Goal: Task Accomplishment & Management: Manage account settings

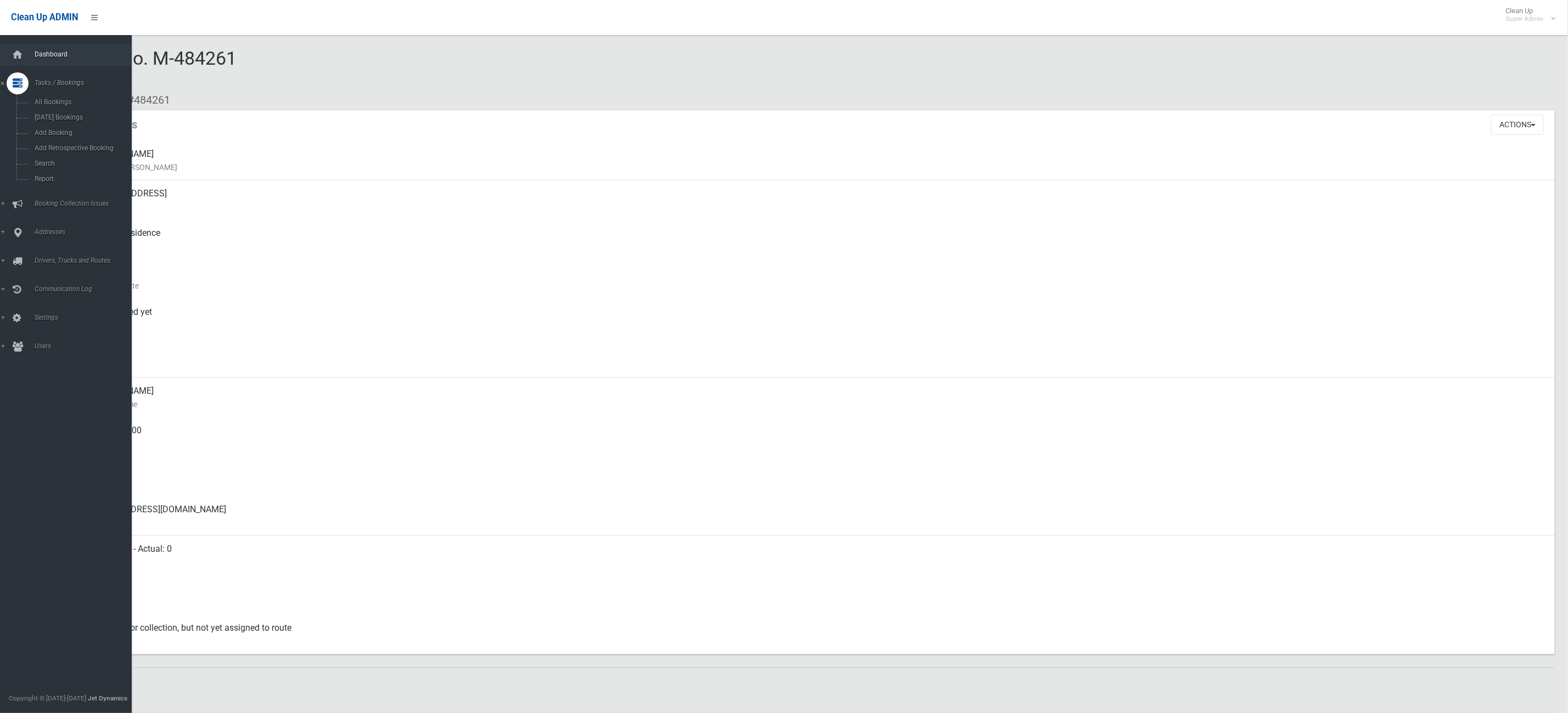
click at [57, 65] on link "Dashboard" at bounding box center [72, 55] width 144 height 22
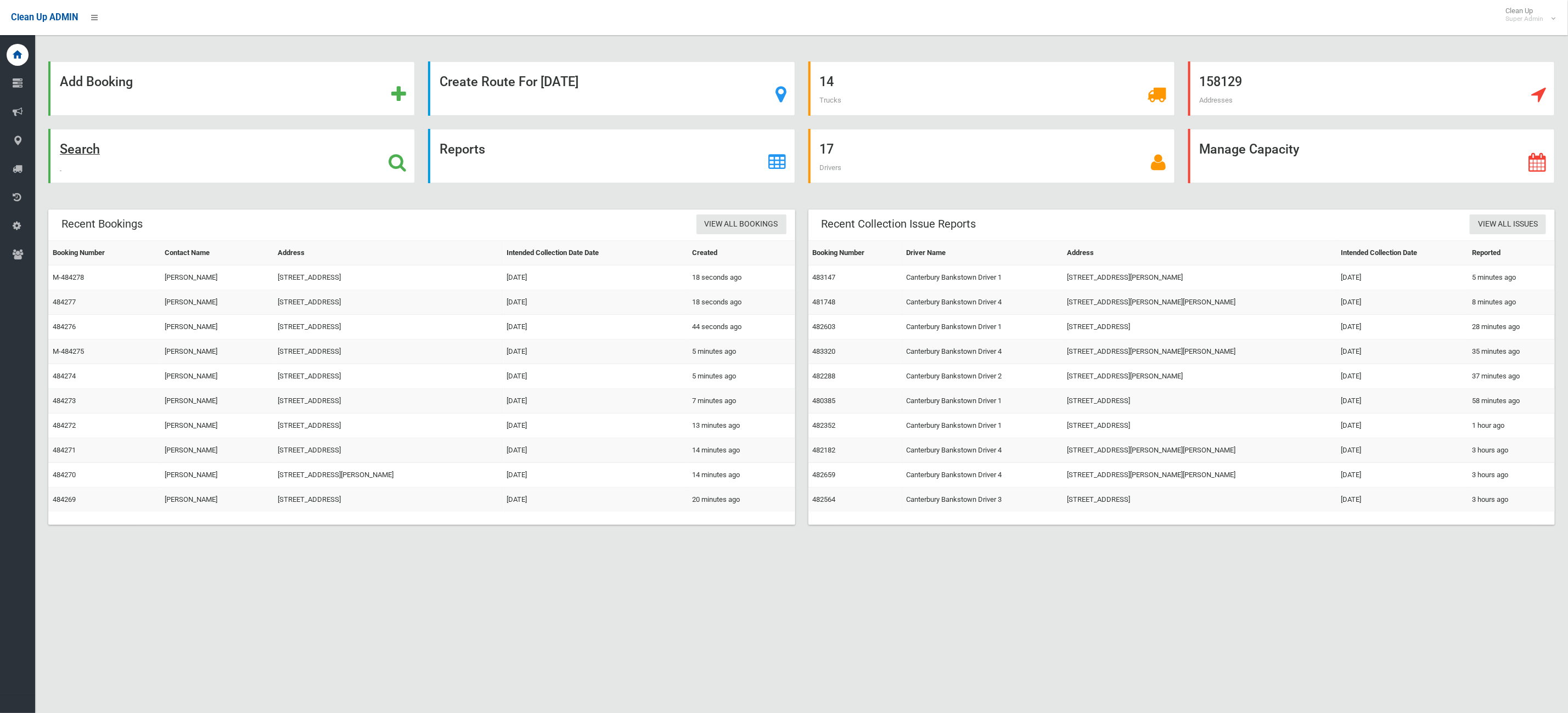
click at [190, 160] on div "Search" at bounding box center [231, 156] width 367 height 54
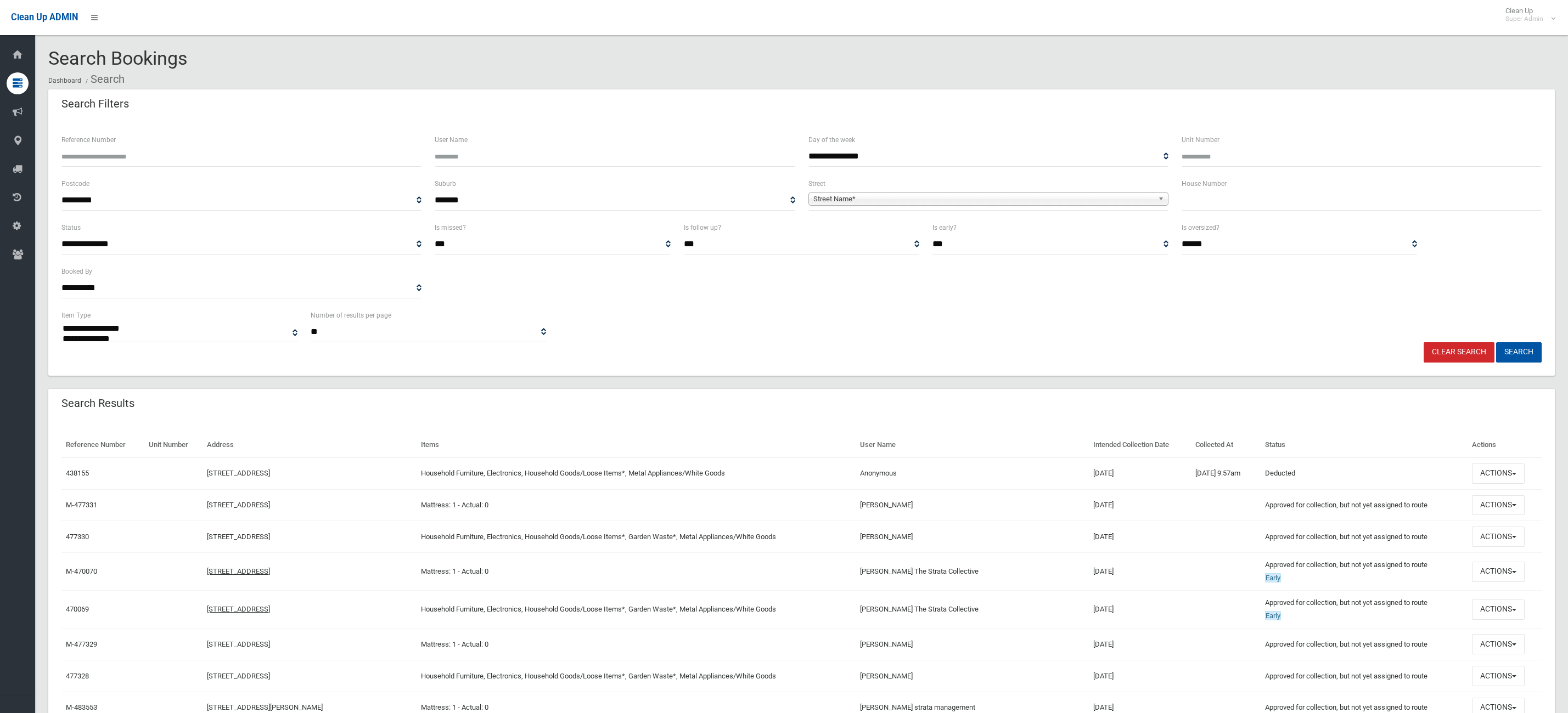
select select
click at [299, 163] on input "Reference Number" at bounding box center [241, 156] width 360 height 20
type input "******"
click at [1496, 343] on button "Search" at bounding box center [1519, 353] width 46 height 20
click at [1292, 193] on input "text" at bounding box center [1362, 201] width 360 height 20
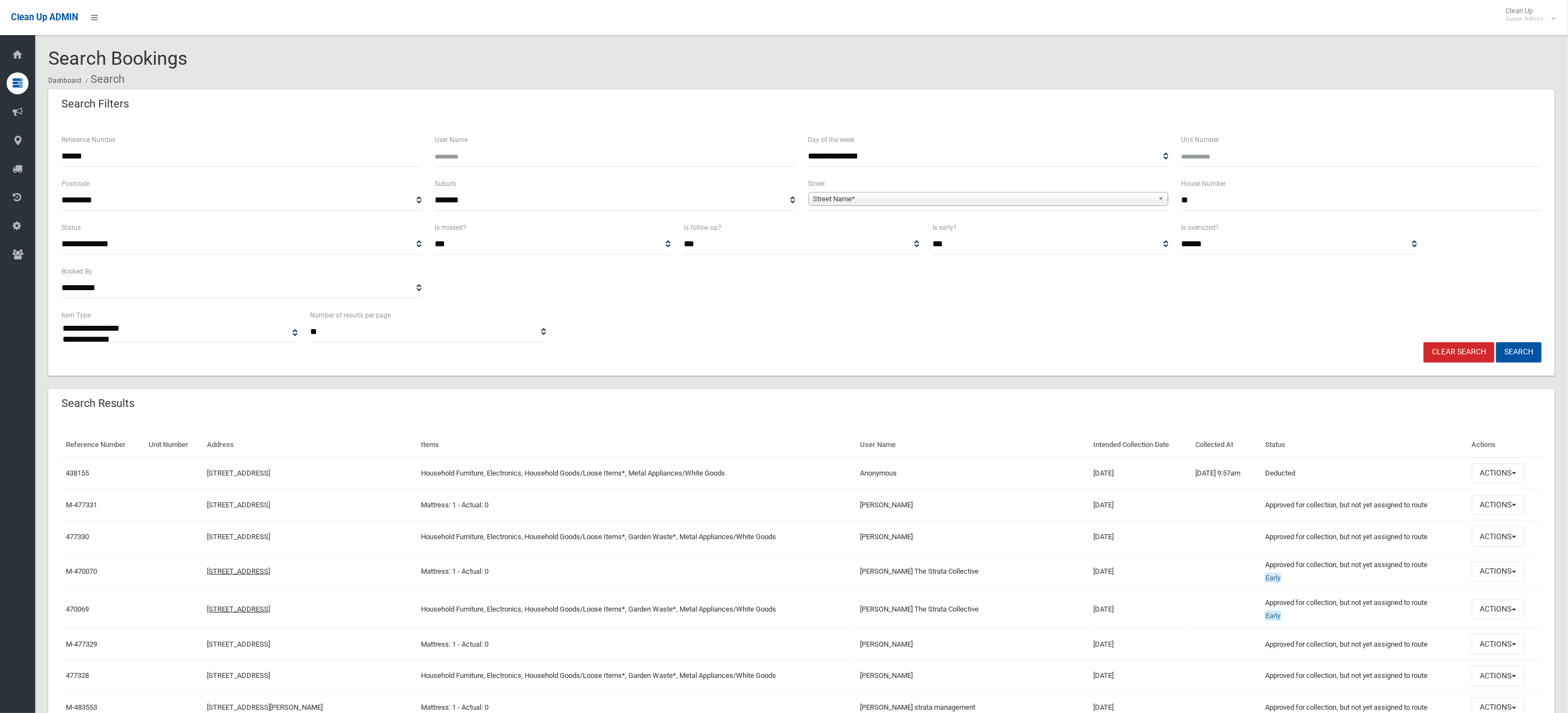
type input "**"
click at [900, 191] on span "**********" at bounding box center [989, 201] width 360 height 20
click at [873, 204] on div "Street Name*" at bounding box center [989, 199] width 360 height 13
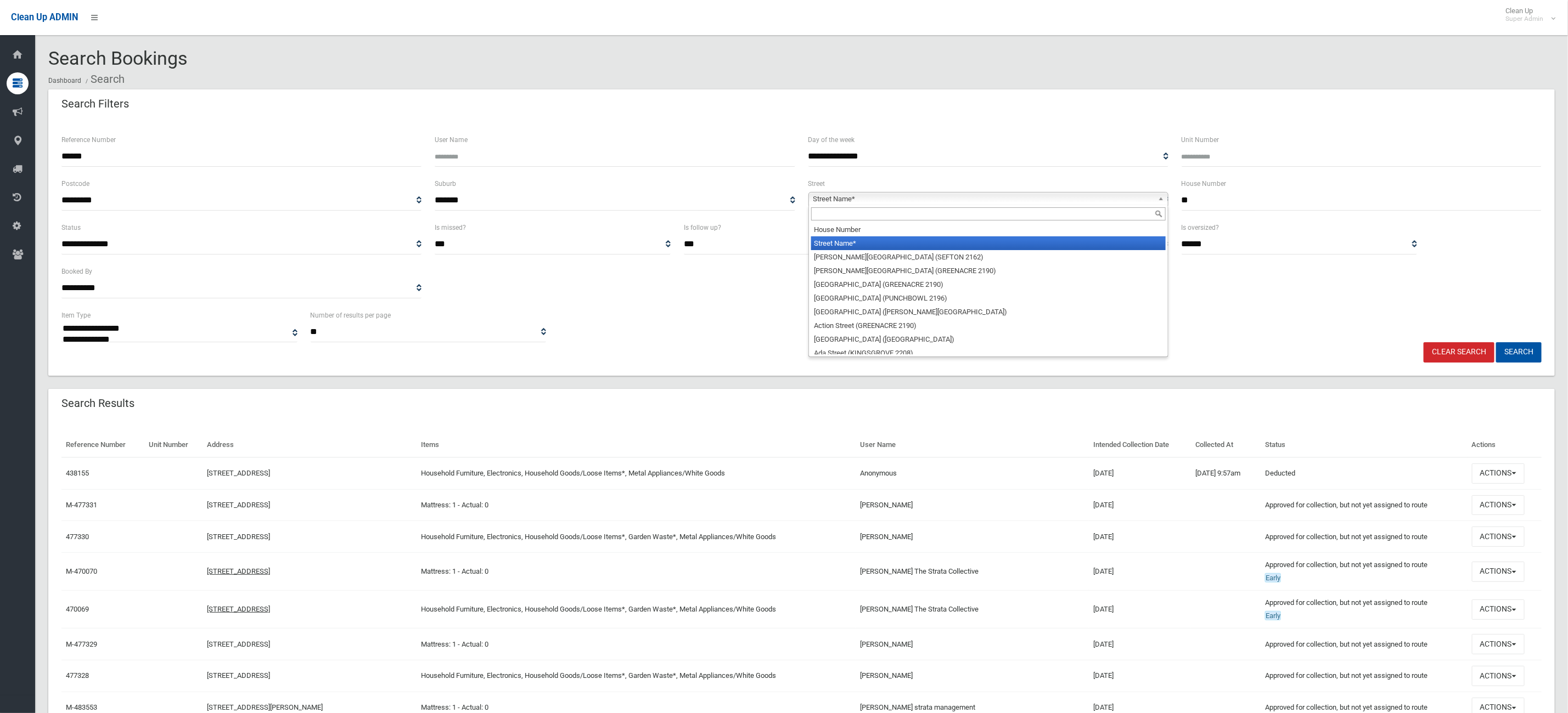
click at [853, 214] on input "text" at bounding box center [989, 214] width 355 height 13
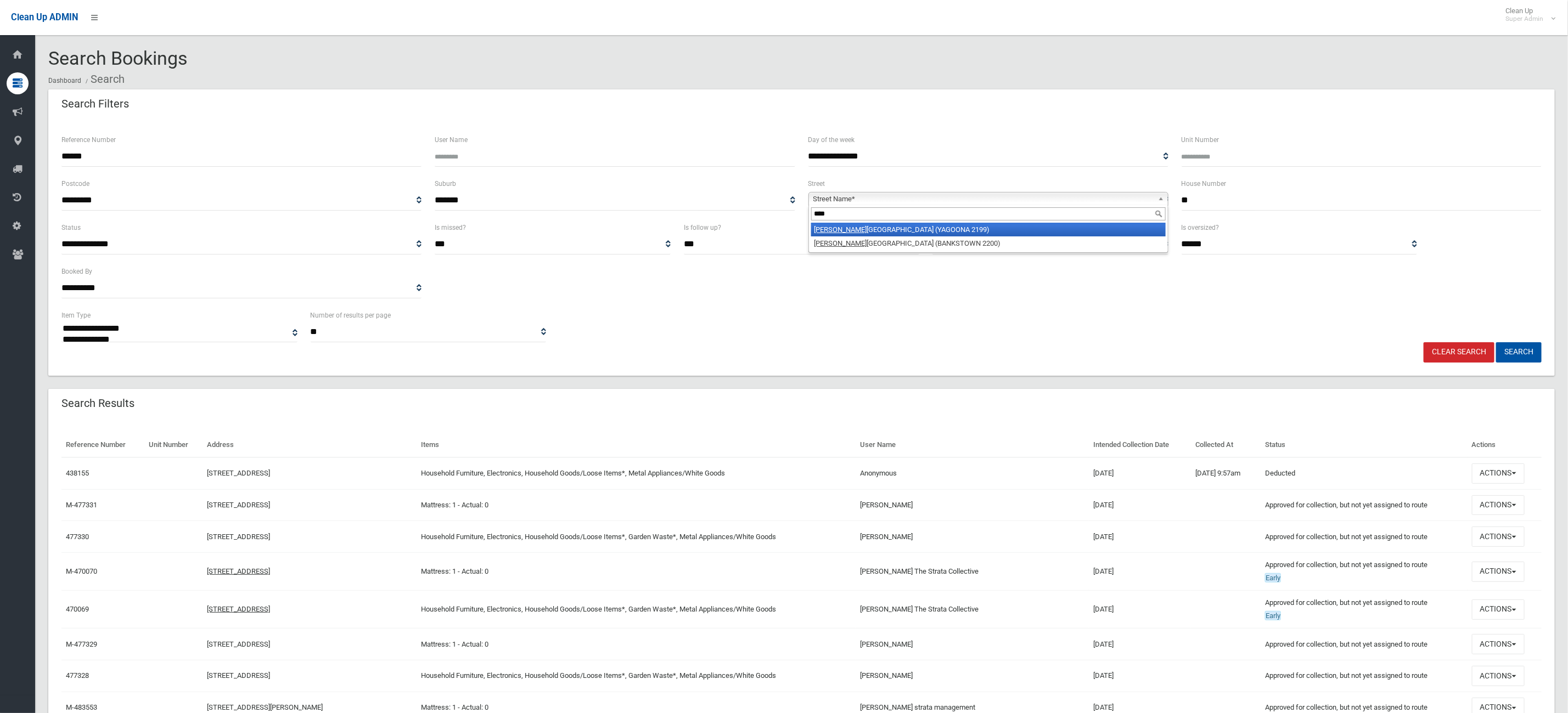
type input "****"
click at [851, 230] on li "Cole chin Street (YAGOONA 2199)" at bounding box center [989, 230] width 355 height 13
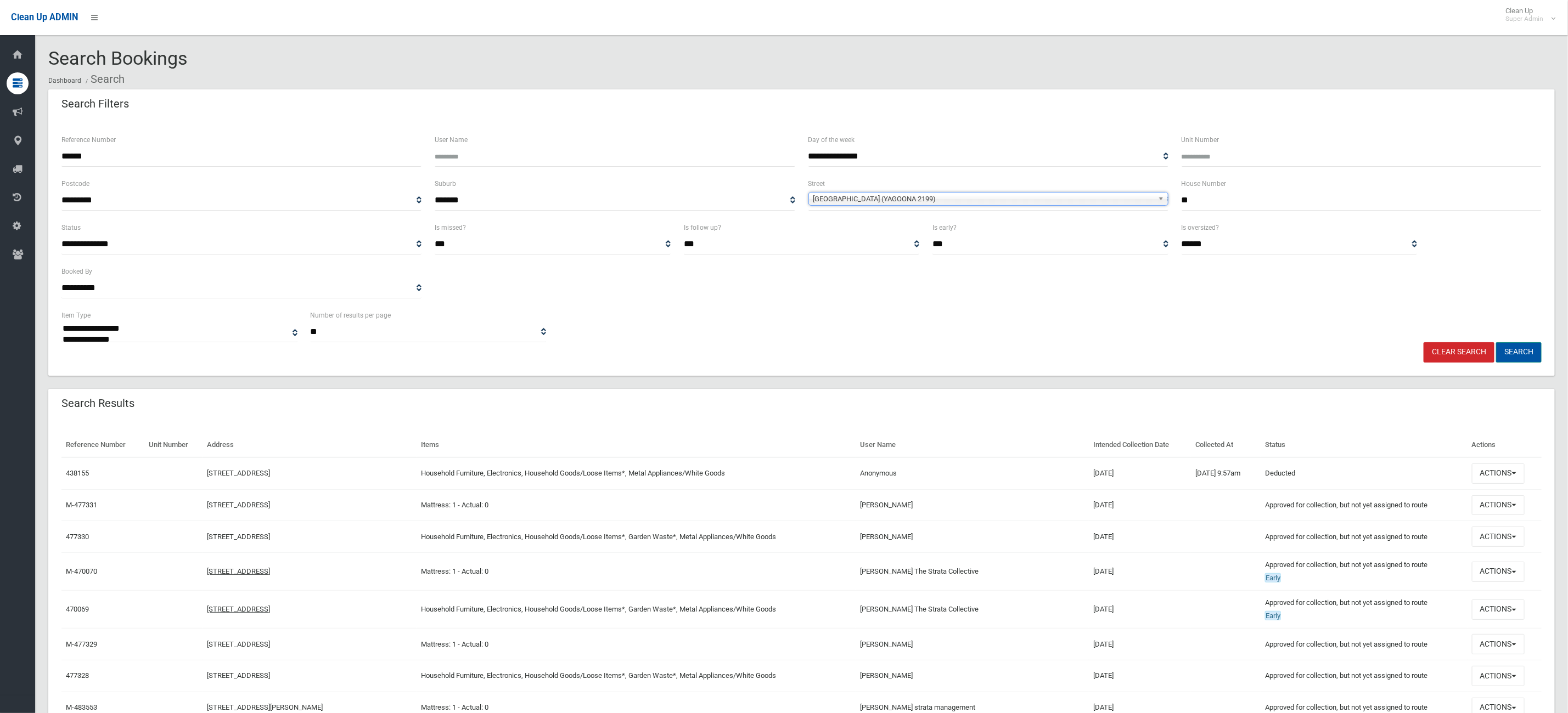
click at [1518, 349] on button "Search" at bounding box center [1519, 353] width 46 height 20
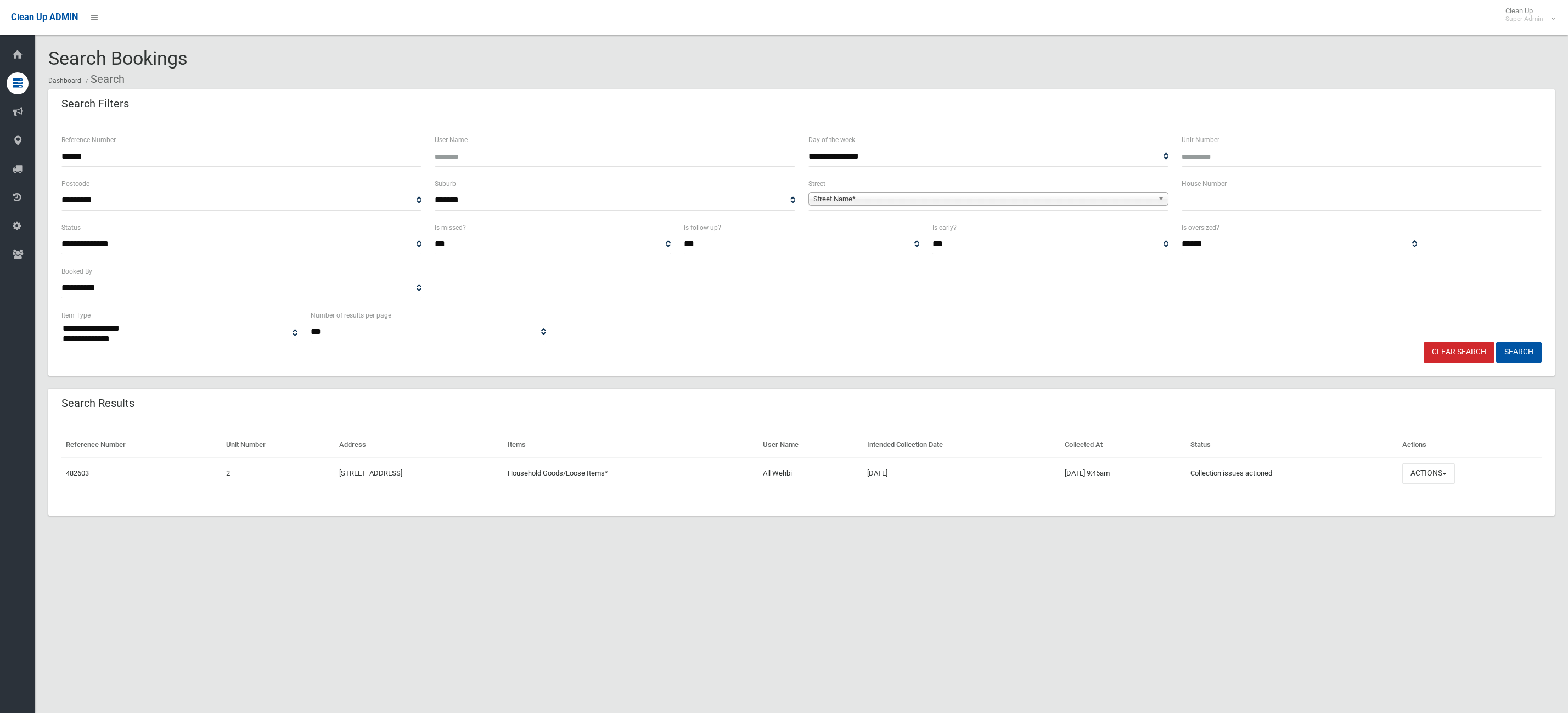
select select
click at [1456, 479] on button "Actions" at bounding box center [1428, 473] width 52 height 20
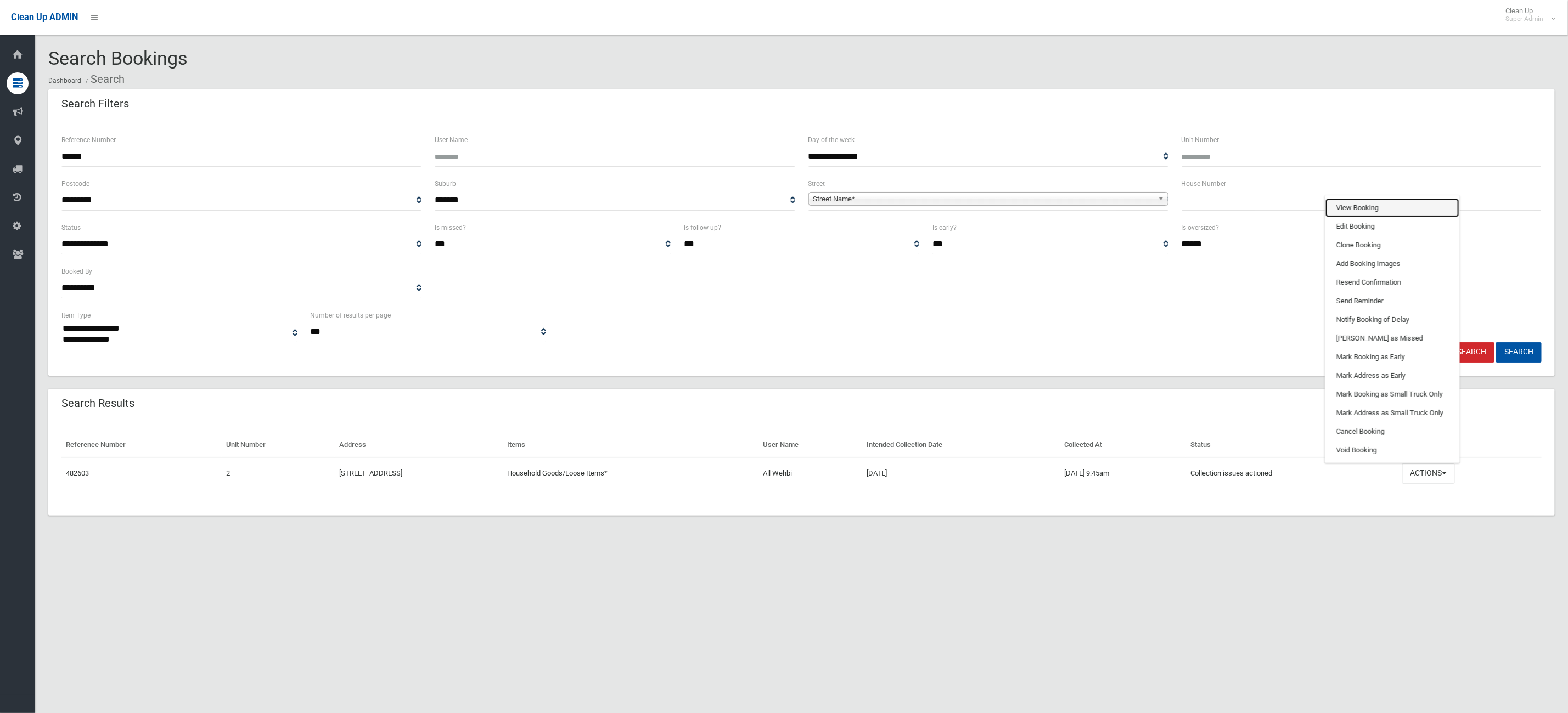
click at [1400, 206] on link "View Booking" at bounding box center [1392, 208] width 134 height 18
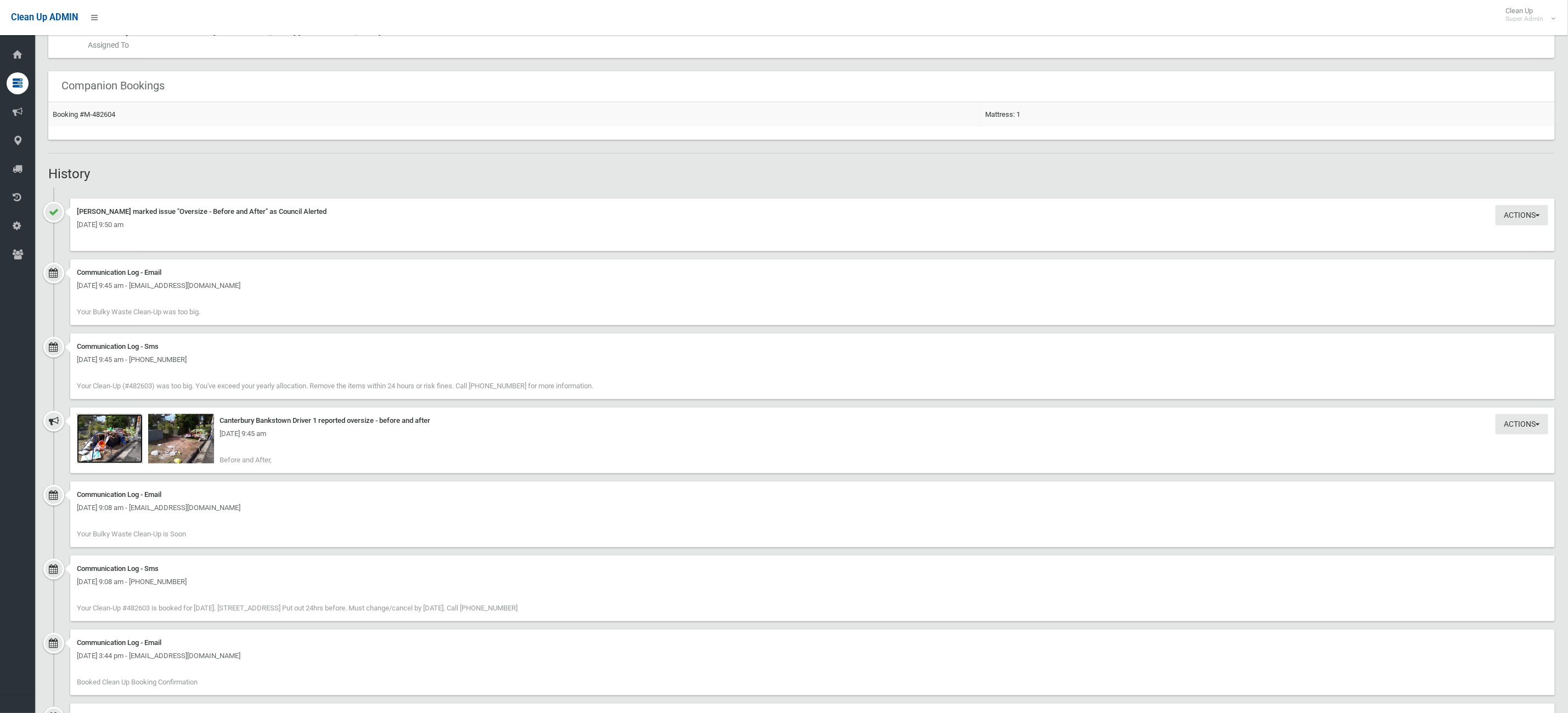
scroll to position [542, 0]
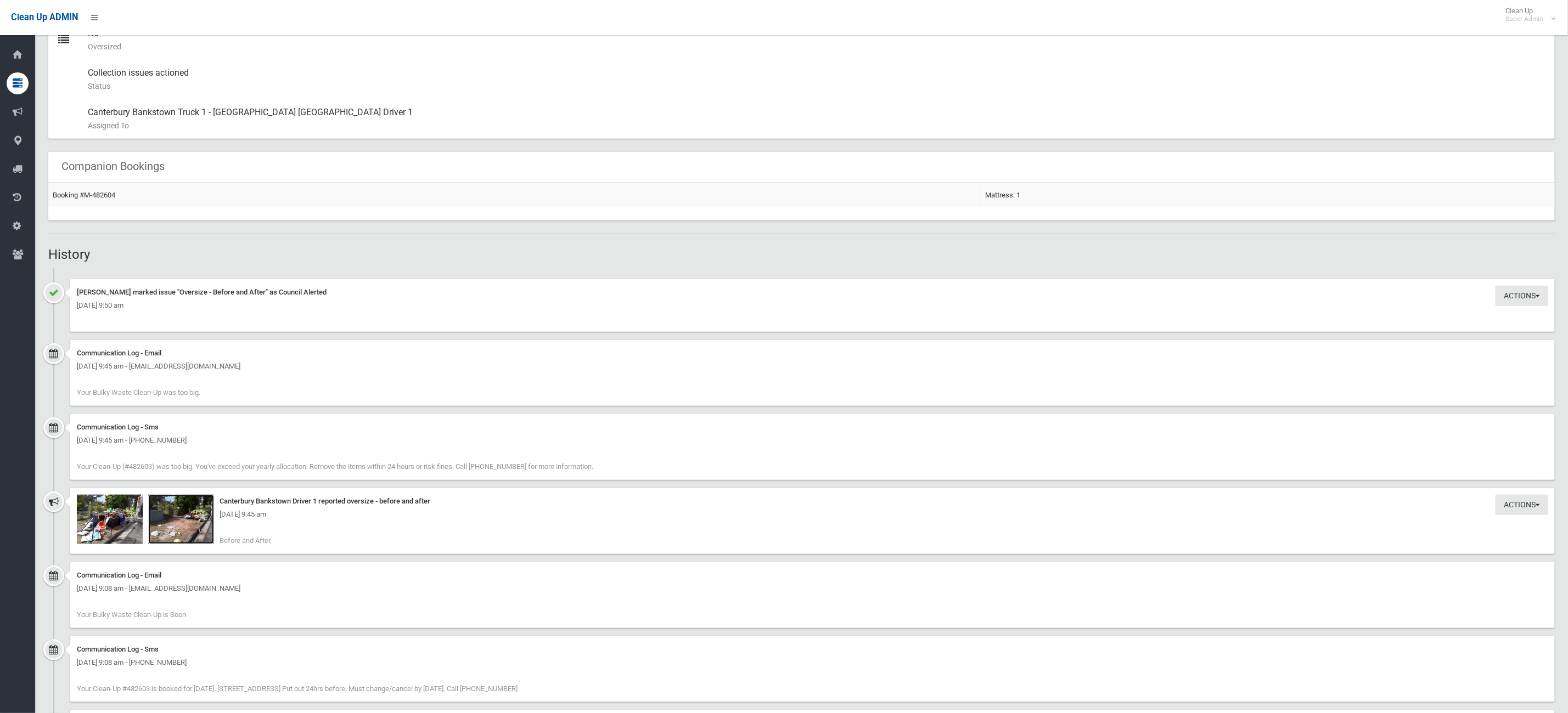
click at [151, 533] on img at bounding box center [181, 519] width 66 height 49
click at [171, 533] on img at bounding box center [181, 519] width 66 height 49
click at [146, 533] on div "Actions Take Action Canterbury Bankstown Driver 1 reported oversize - before an…" at bounding box center [812, 521] width 1485 height 66
click at [114, 534] on img at bounding box center [109, 519] width 66 height 49
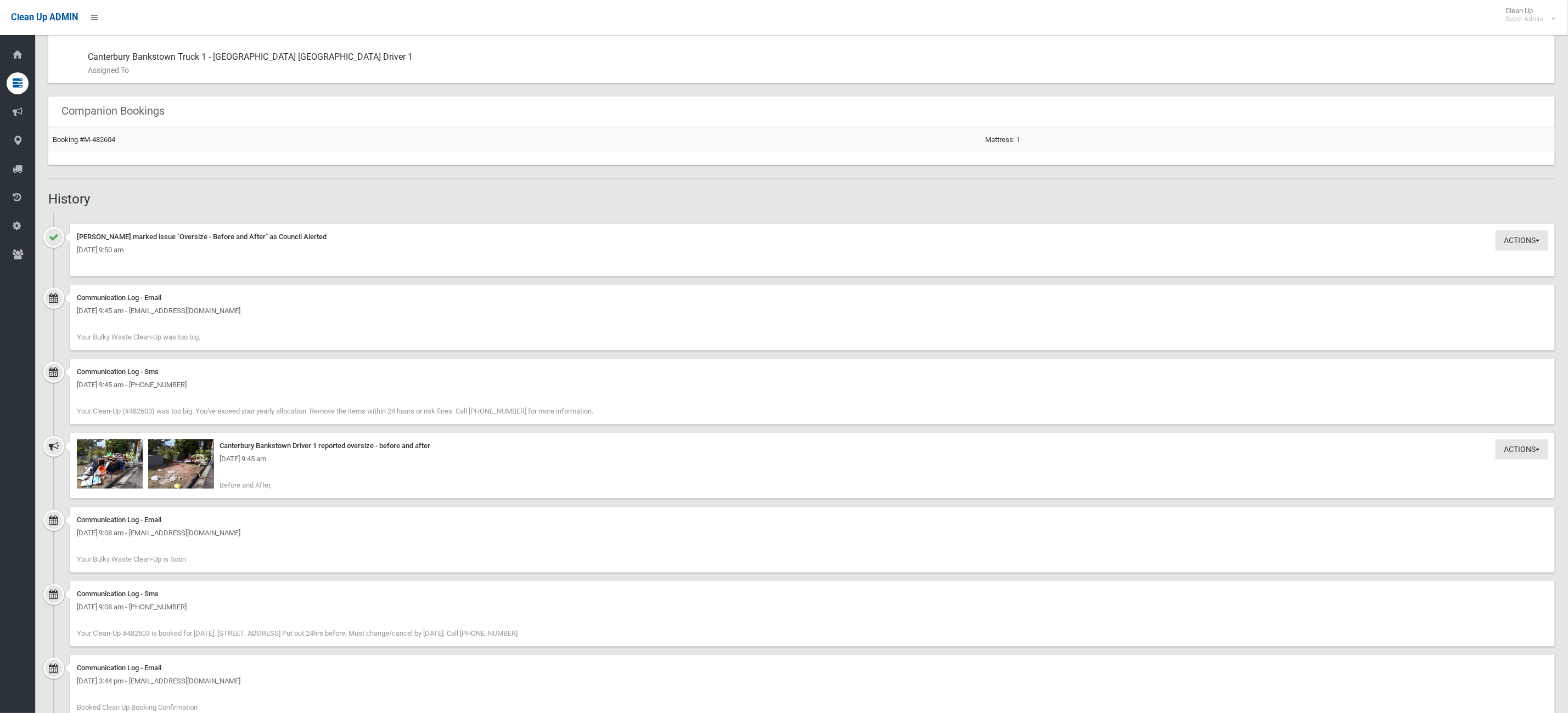
scroll to position [707, 0]
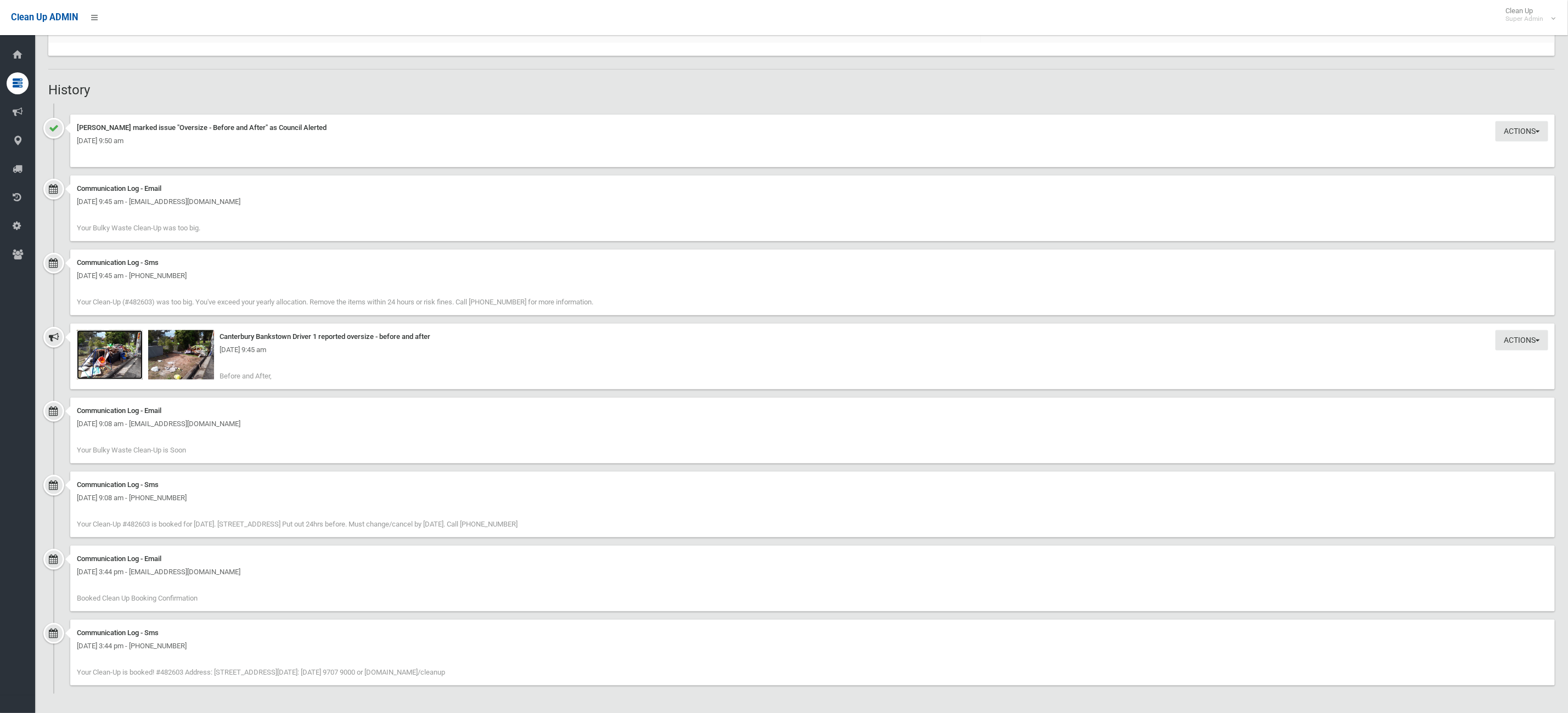
click at [117, 369] on img at bounding box center [109, 354] width 66 height 49
click at [186, 350] on div "[DATE] 9:45 am" at bounding box center [812, 350] width 1471 height 13
click at [173, 346] on div "[DATE] 9:45 am" at bounding box center [812, 350] width 1471 height 13
click at [204, 387] on div "Actions Take Action Canterbury Bankstown Driver 1 reported oversize - before an…" at bounding box center [812, 356] width 1485 height 66
click at [180, 363] on img at bounding box center [181, 354] width 66 height 49
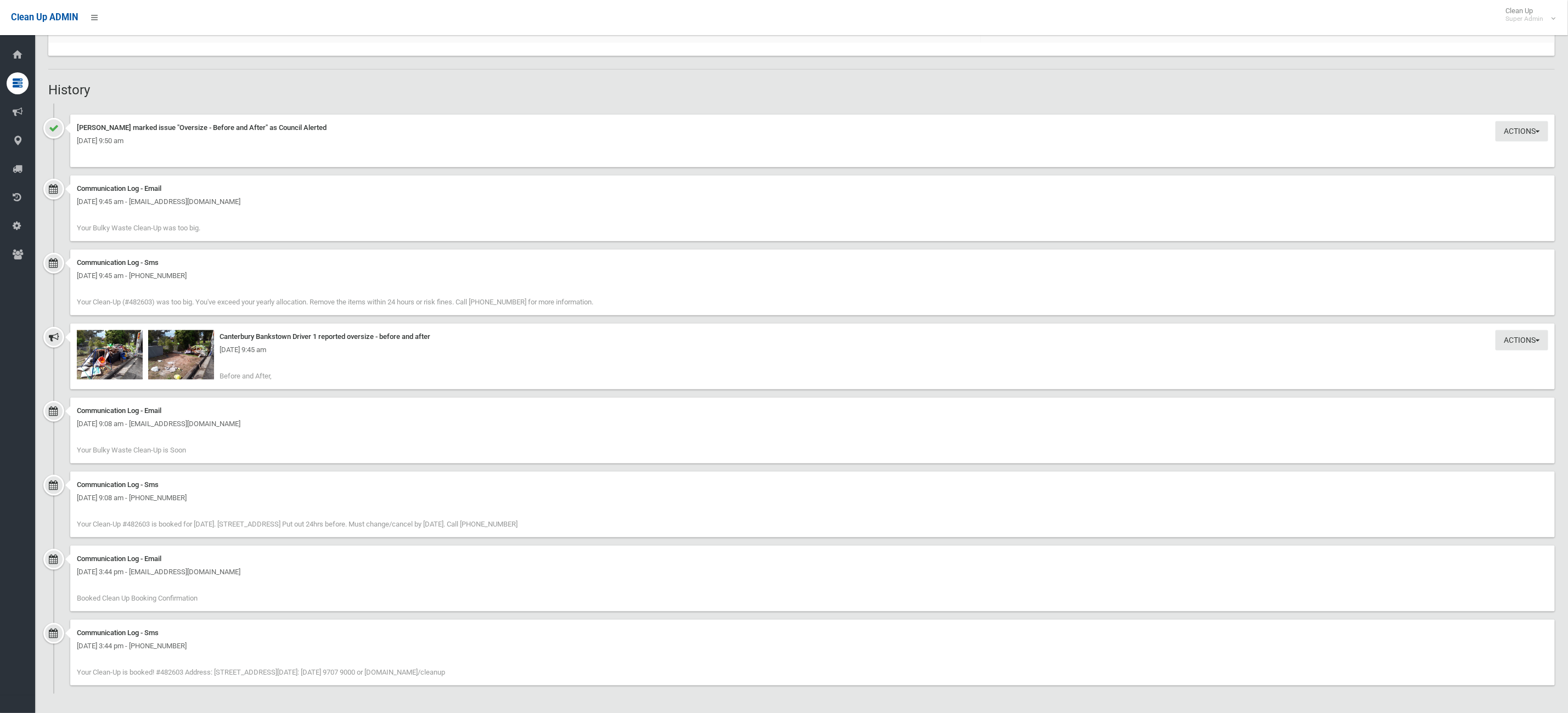
click at [112, 355] on div "[DATE] 9:45 am" at bounding box center [812, 350] width 1471 height 13
click at [101, 364] on img at bounding box center [109, 354] width 66 height 49
click at [109, 365] on img at bounding box center [109, 354] width 66 height 49
click at [102, 361] on img at bounding box center [109, 354] width 66 height 49
drag, startPoint x: 180, startPoint y: 304, endPoint x: 509, endPoint y: 463, distance: 365.4
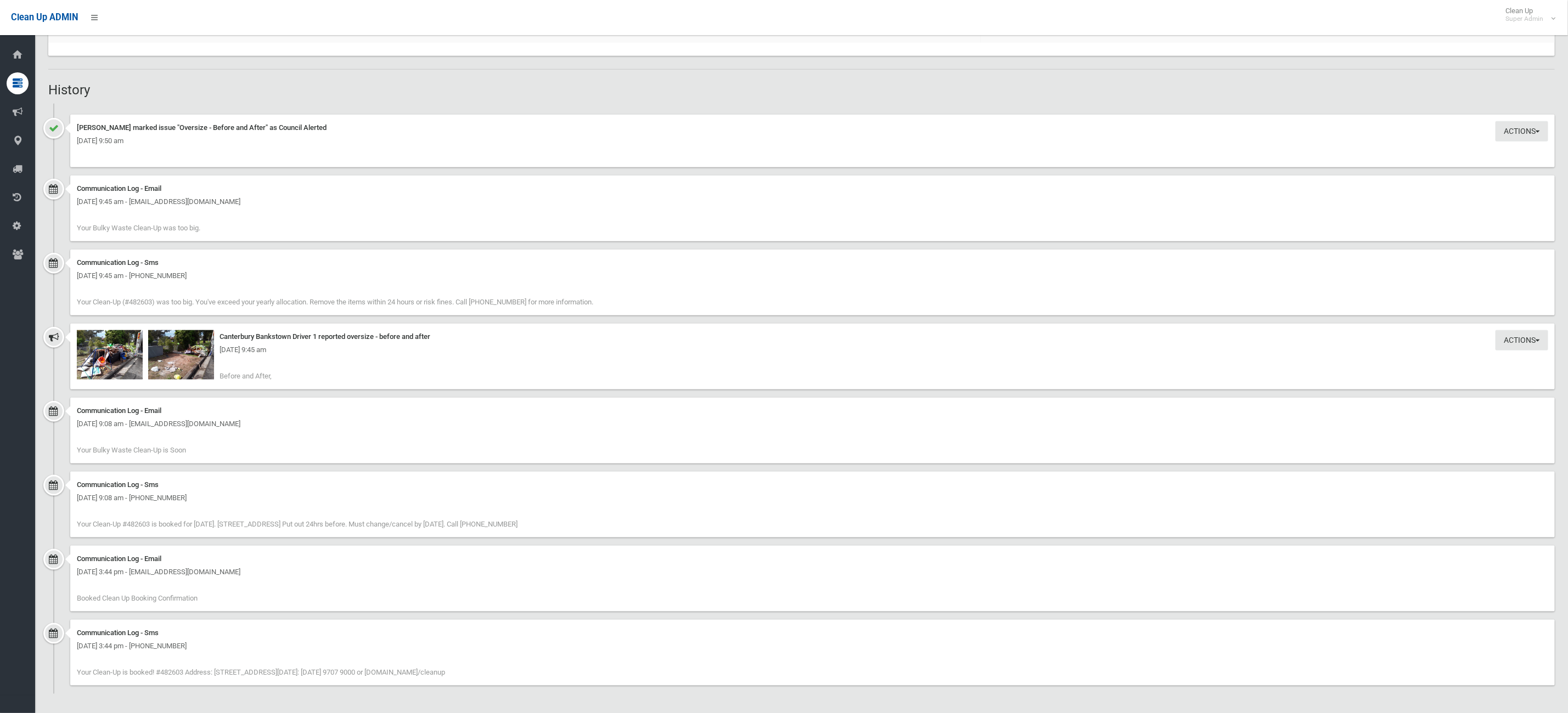
click at [514, 443] on ul "Actions Edit Actions Taken Belinda Harper marked issue "Oversize - Before and A…" at bounding box center [801, 399] width 1507 height 591
click at [501, 458] on div "Communication Log - Email Thursday 4th September 2025 - 9:08 am - hibaaqnoor6@g…" at bounding box center [812, 430] width 1485 height 66
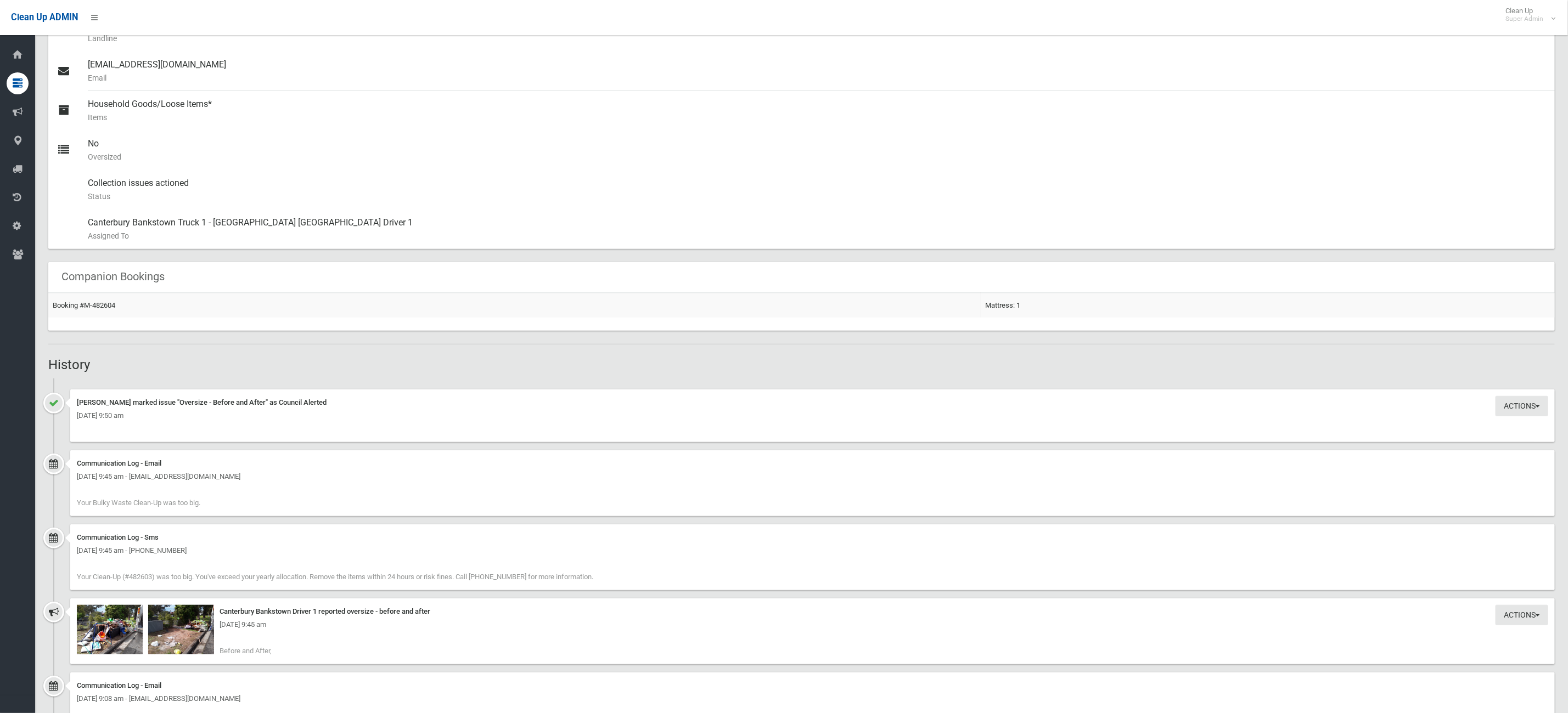
scroll to position [213, 0]
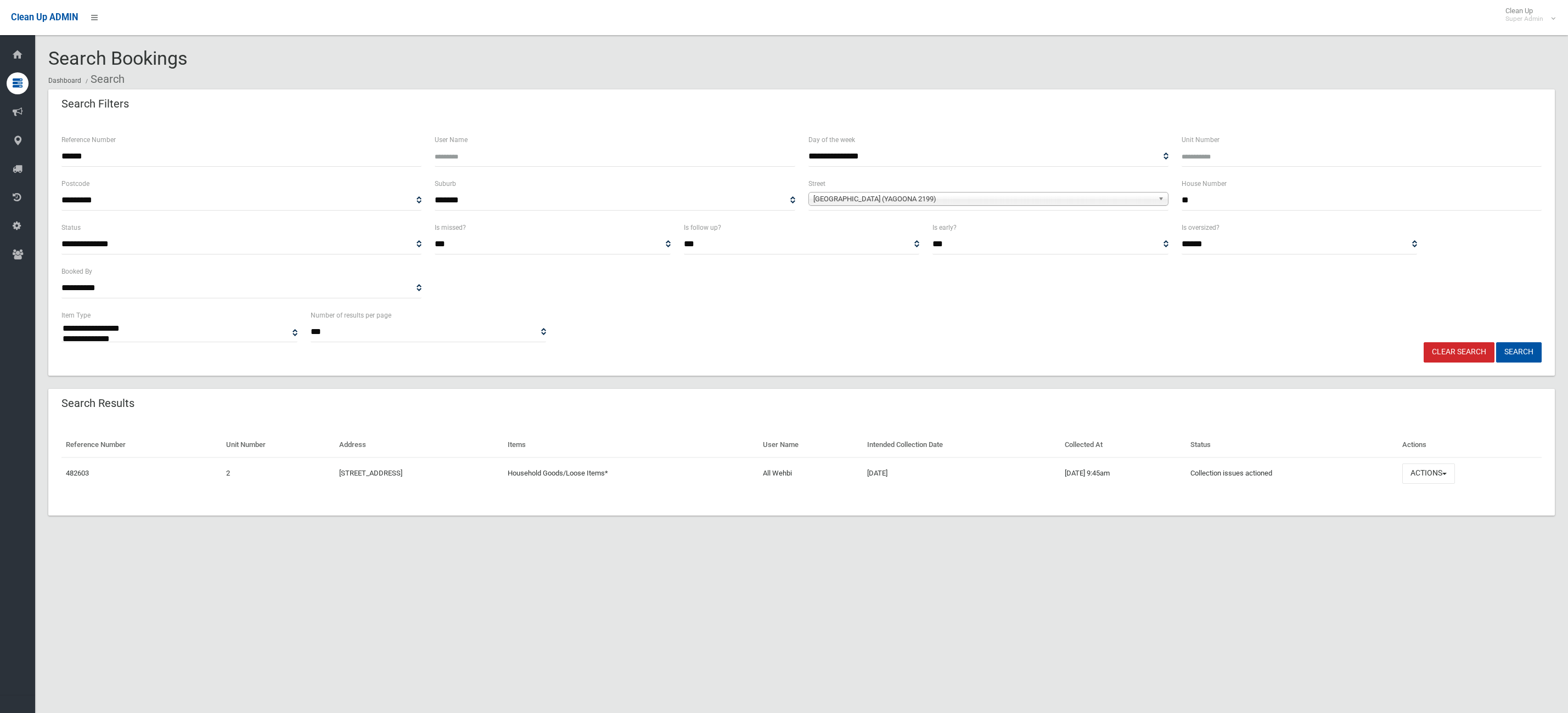
select select
click at [1456, 478] on button "Actions" at bounding box center [1428, 473] width 52 height 20
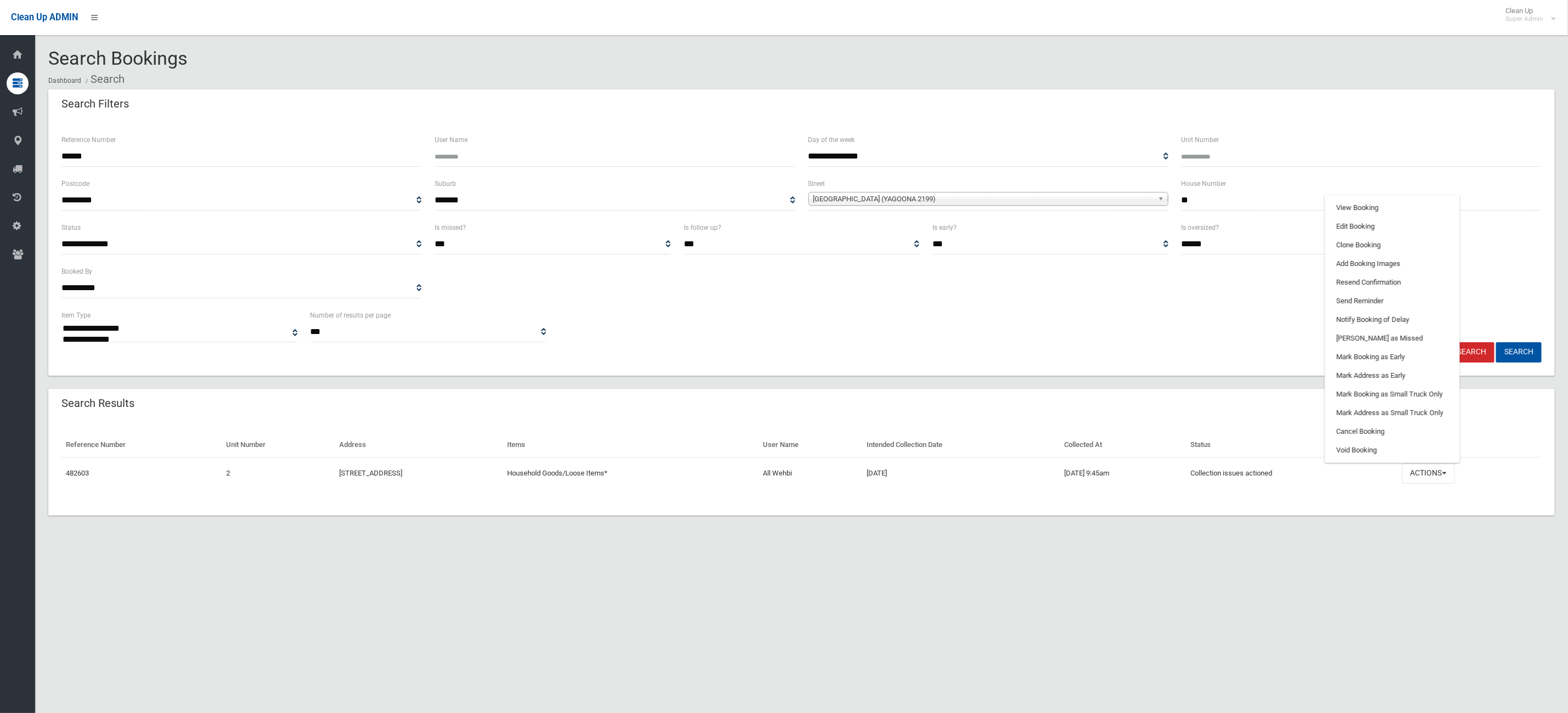
click at [1331, 594] on div "**********" at bounding box center [784, 369] width 1568 height 713
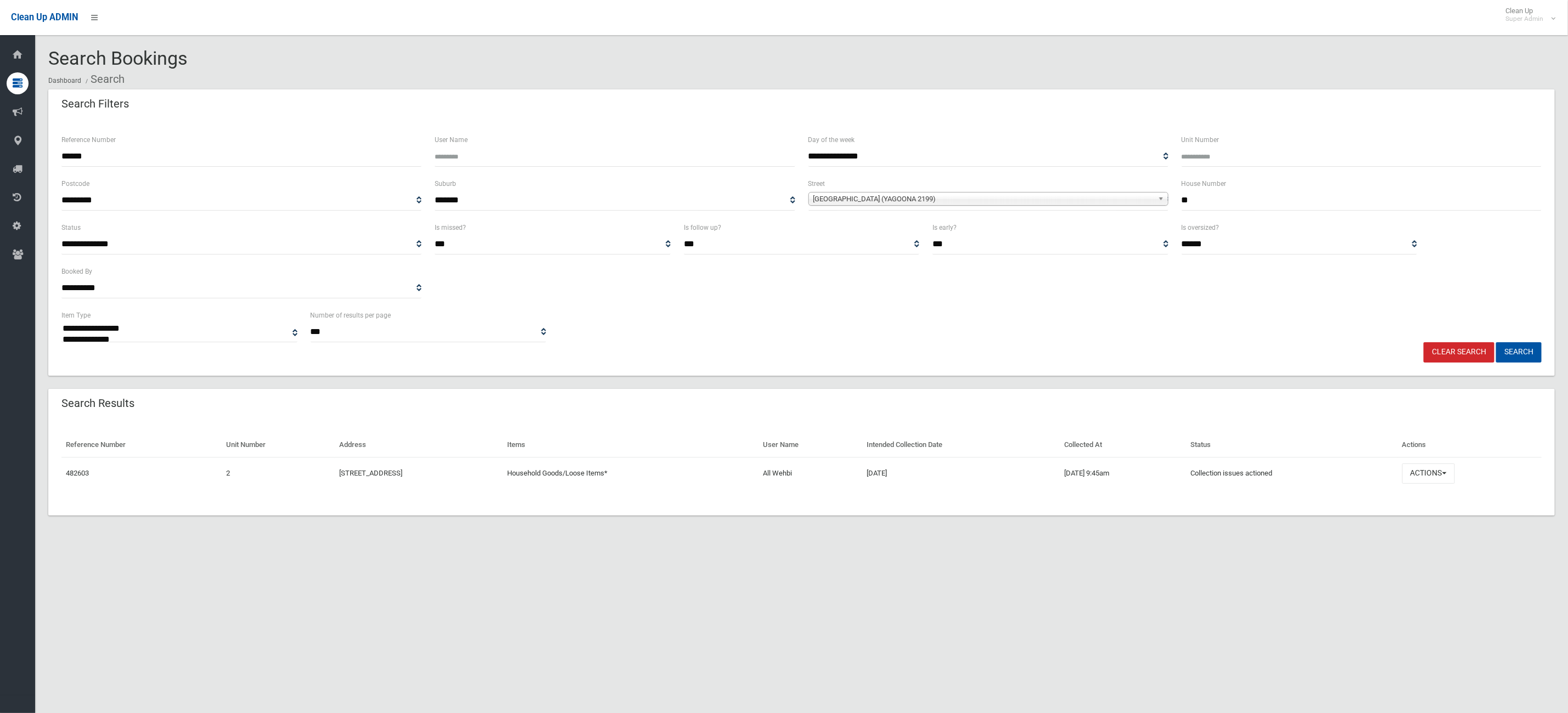
click at [1198, 206] on input "**" at bounding box center [1362, 201] width 360 height 20
drag, startPoint x: 46, startPoint y: 155, endPoint x: 0, endPoint y: 160, distance: 46.3
click at [17, 156] on div "**********" at bounding box center [784, 369] width 1568 height 713
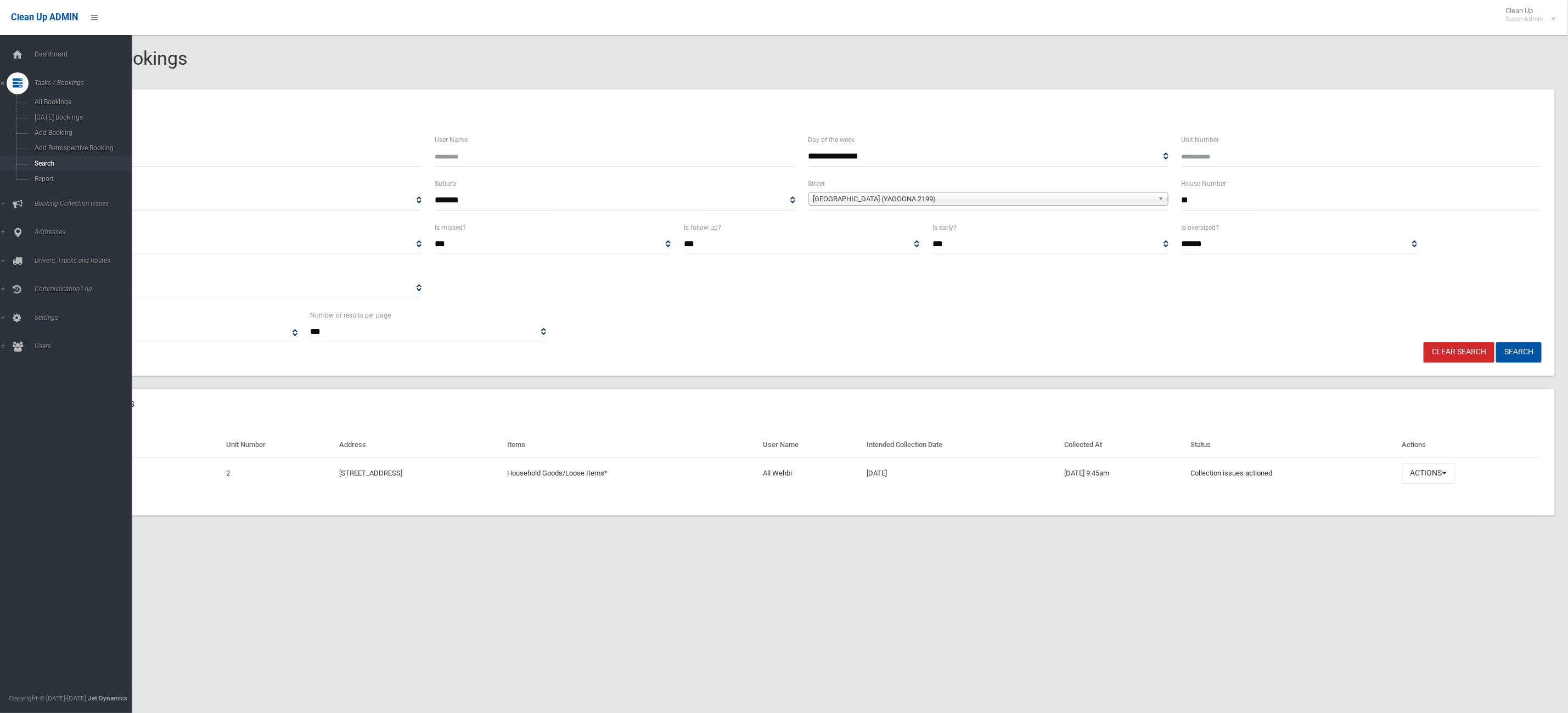
click at [1496, 343] on button "Search" at bounding box center [1519, 353] width 46 height 20
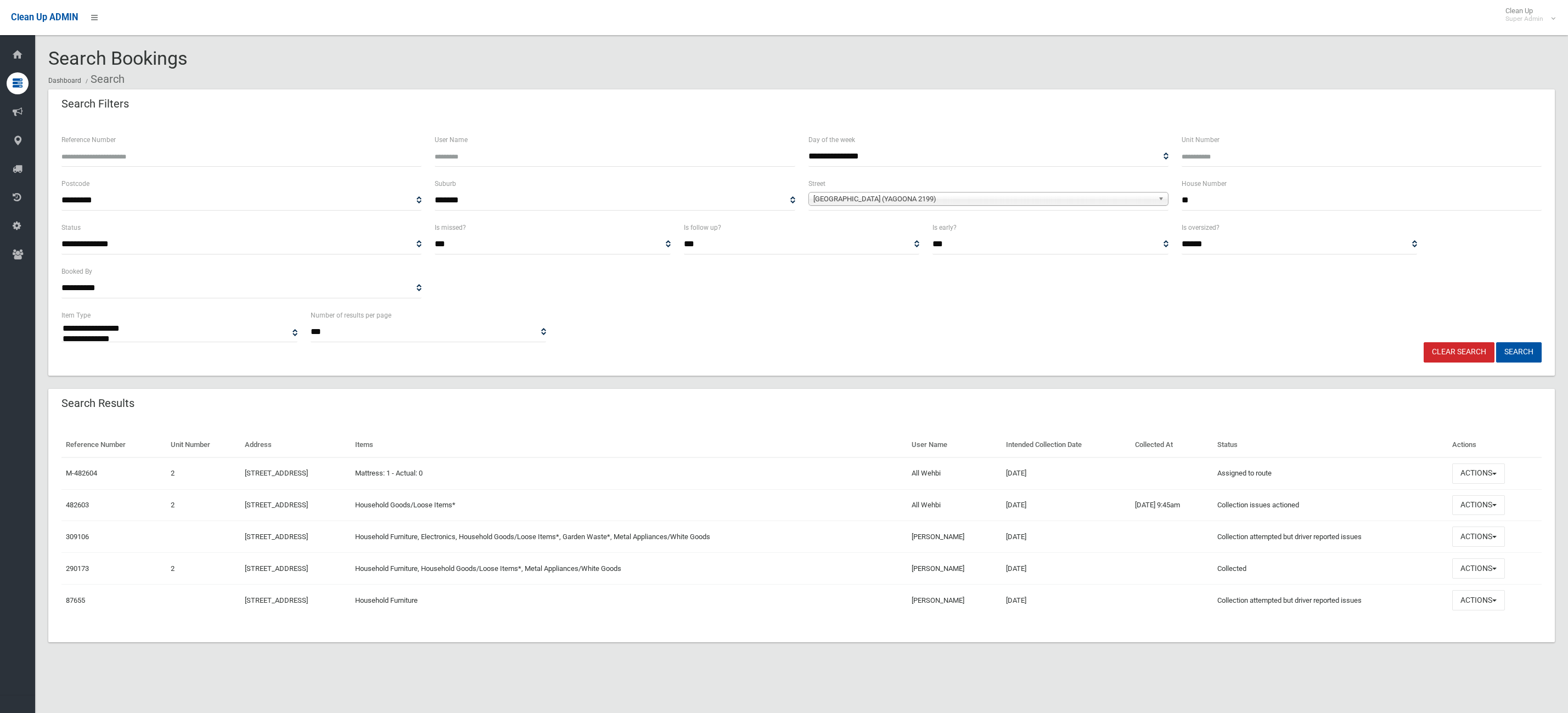
select select
drag, startPoint x: 196, startPoint y: 506, endPoint x: 638, endPoint y: 489, distance: 442.3
click at [638, 489] on tbody "M-482604 2 [STREET_ADDRESS] Mattress: 1 - Actual: 0 All Wehbi [DATE] Assigned t…" at bounding box center [801, 537] width 1481 height 159
click at [717, 505] on td "Household Goods/Loose Items*" at bounding box center [628, 505] width 557 height 32
drag, startPoint x: 836, startPoint y: 511, endPoint x: 575, endPoint y: 512, distance: 261.0
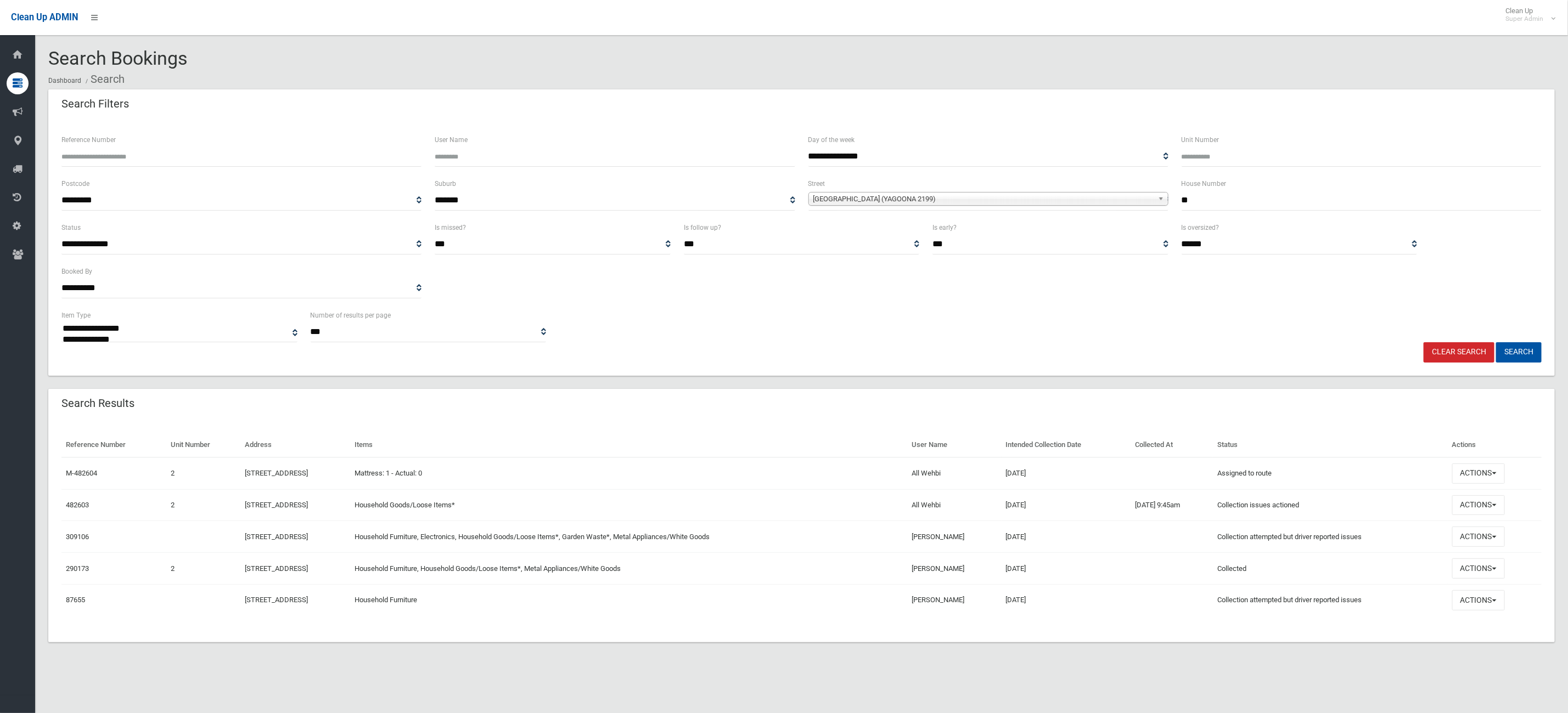
click at [335, 505] on tr "482603 2 2/59 Colechin Street, YAGOONA NSW 2199 Household Goods/Loose Items* Al…" at bounding box center [801, 505] width 1481 height 32
click at [656, 511] on td "Household Goods/Loose Items*" at bounding box center [628, 505] width 557 height 32
click at [1511, 493] on td "Actions View Booking Edit Booking Clone Booking Add Booking Images Resend Confi…" at bounding box center [1495, 505] width 94 height 32
click at [1504, 499] on button "Actions" at bounding box center [1478, 506] width 52 height 20
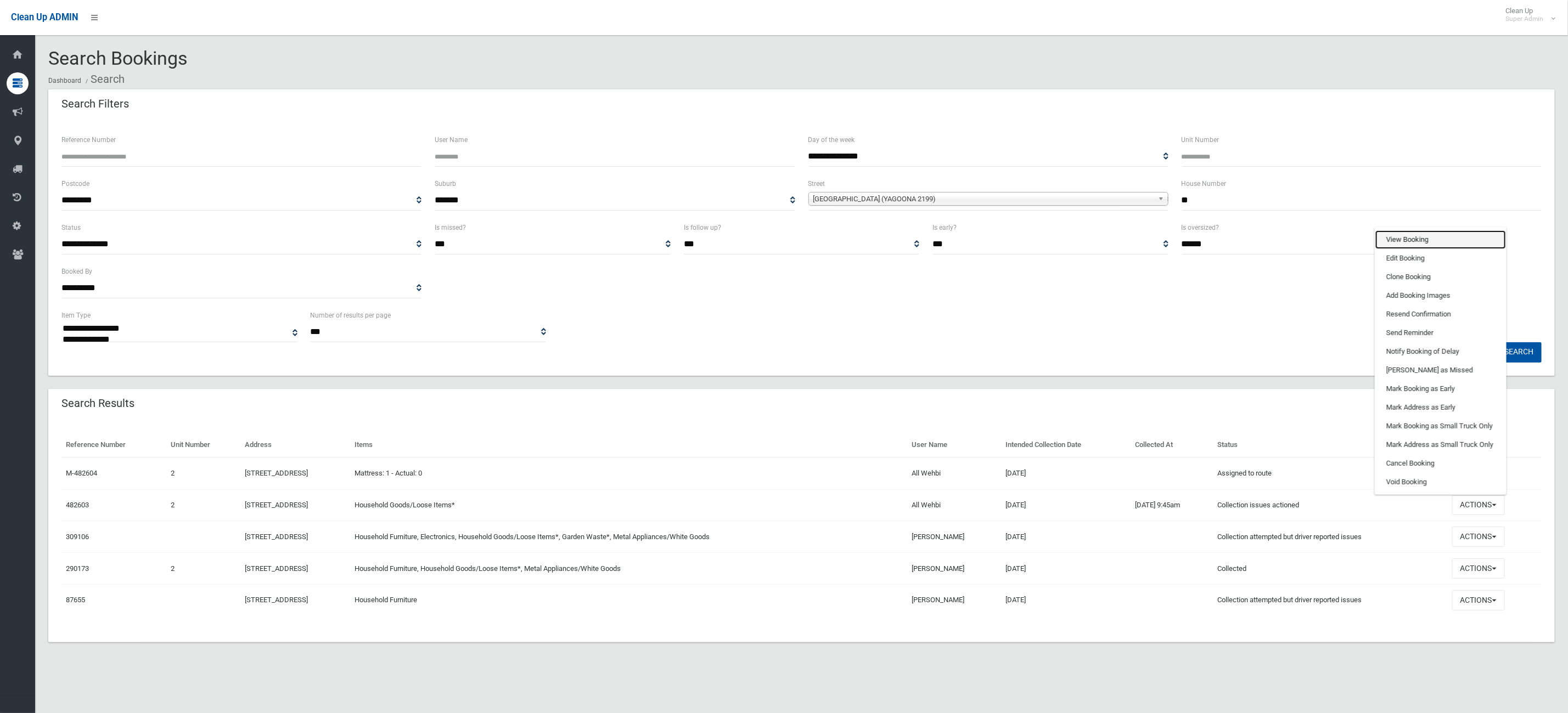
click at [1449, 236] on link "View Booking" at bounding box center [1441, 240] width 131 height 18
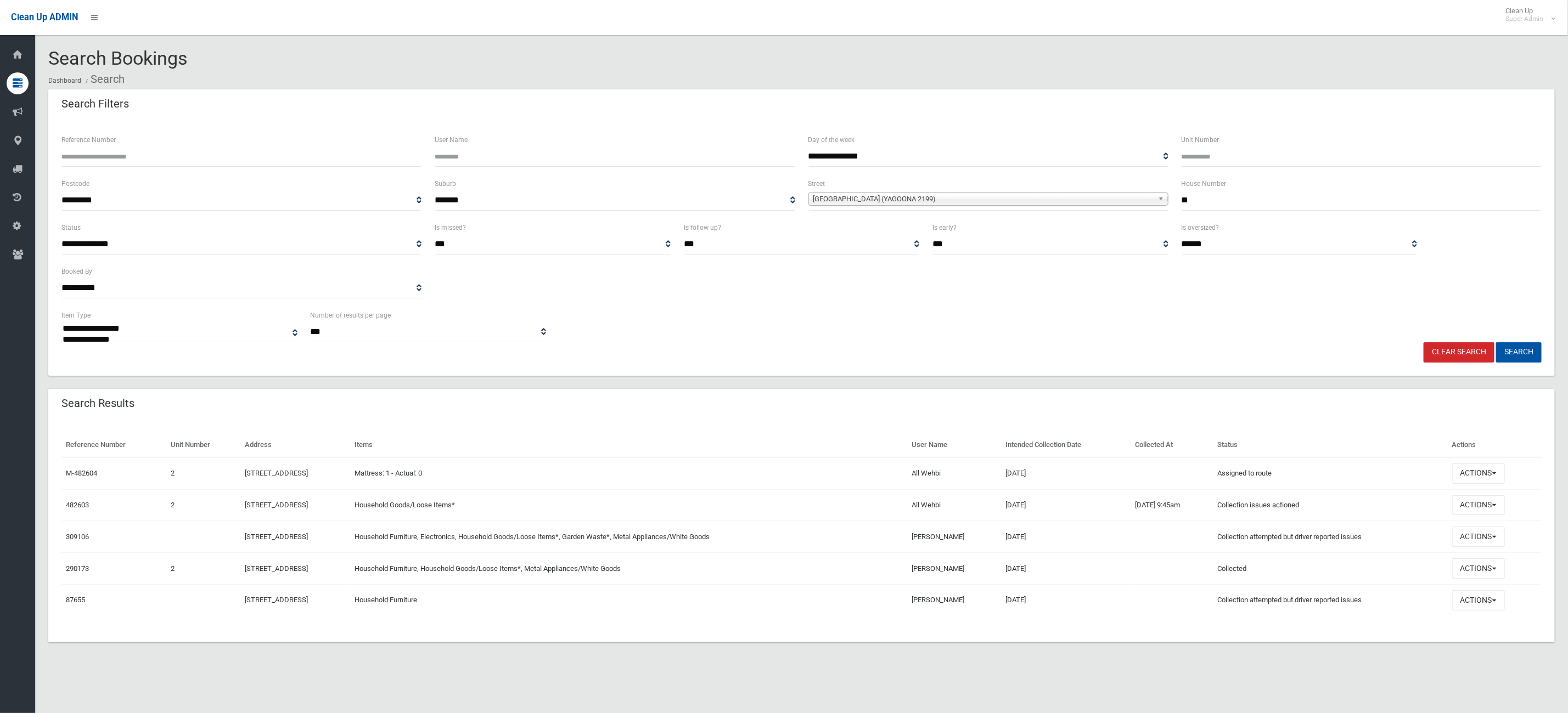
drag, startPoint x: 1048, startPoint y: 542, endPoint x: 1088, endPoint y: 535, distance: 40.6
click at [1010, 541] on tr "309106 59 Colechin Street, YAGOONA NSW 2199 Household Furniture, Electronics, H…" at bounding box center [801, 537] width 1481 height 32
click at [1088, 535] on td "30/05/2023" at bounding box center [1067, 537] width 130 height 32
click at [1494, 498] on button "Actions" at bounding box center [1478, 506] width 52 height 20
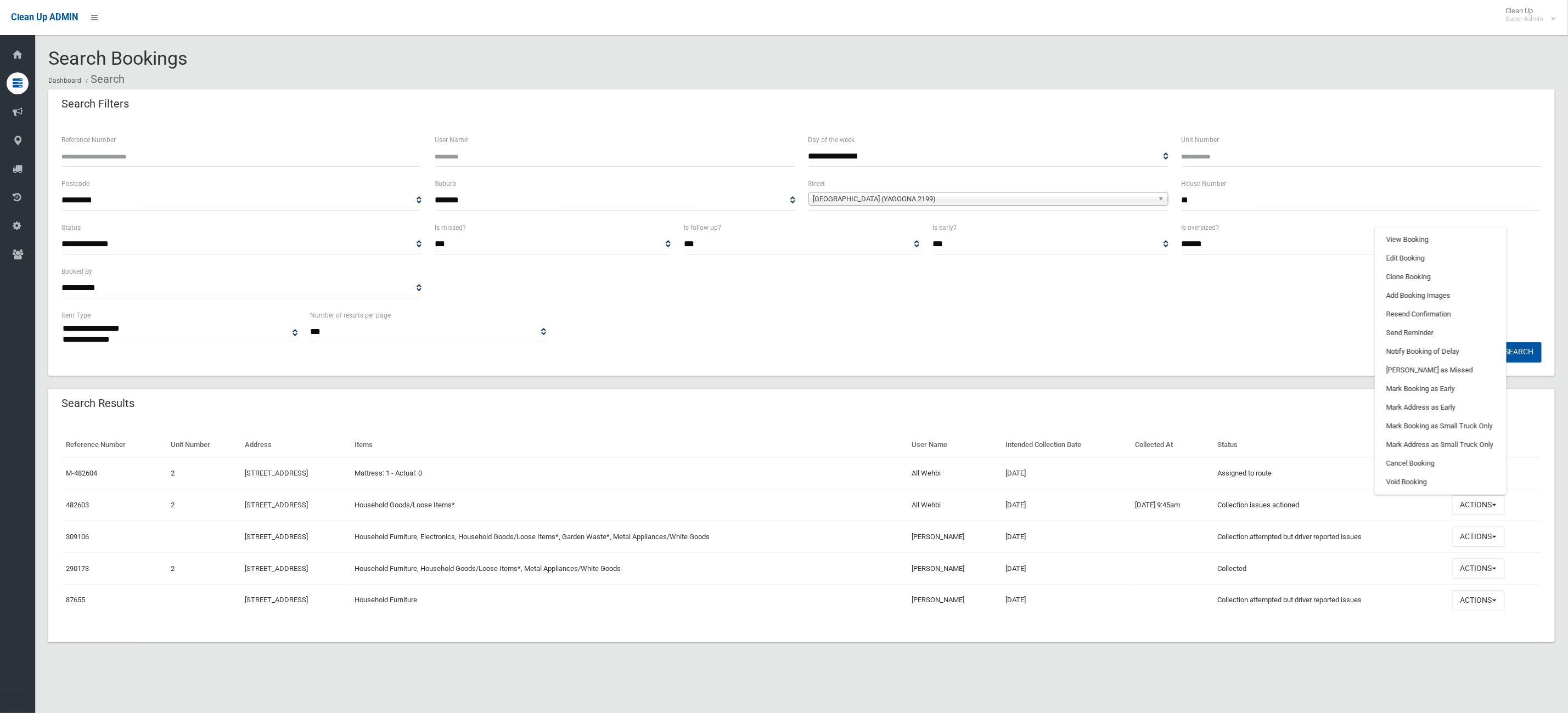
click at [1447, 228] on ul "View Booking Edit Booking Clone Booking Add Booking Images Resend Confirmation …" at bounding box center [1441, 361] width 131 height 268
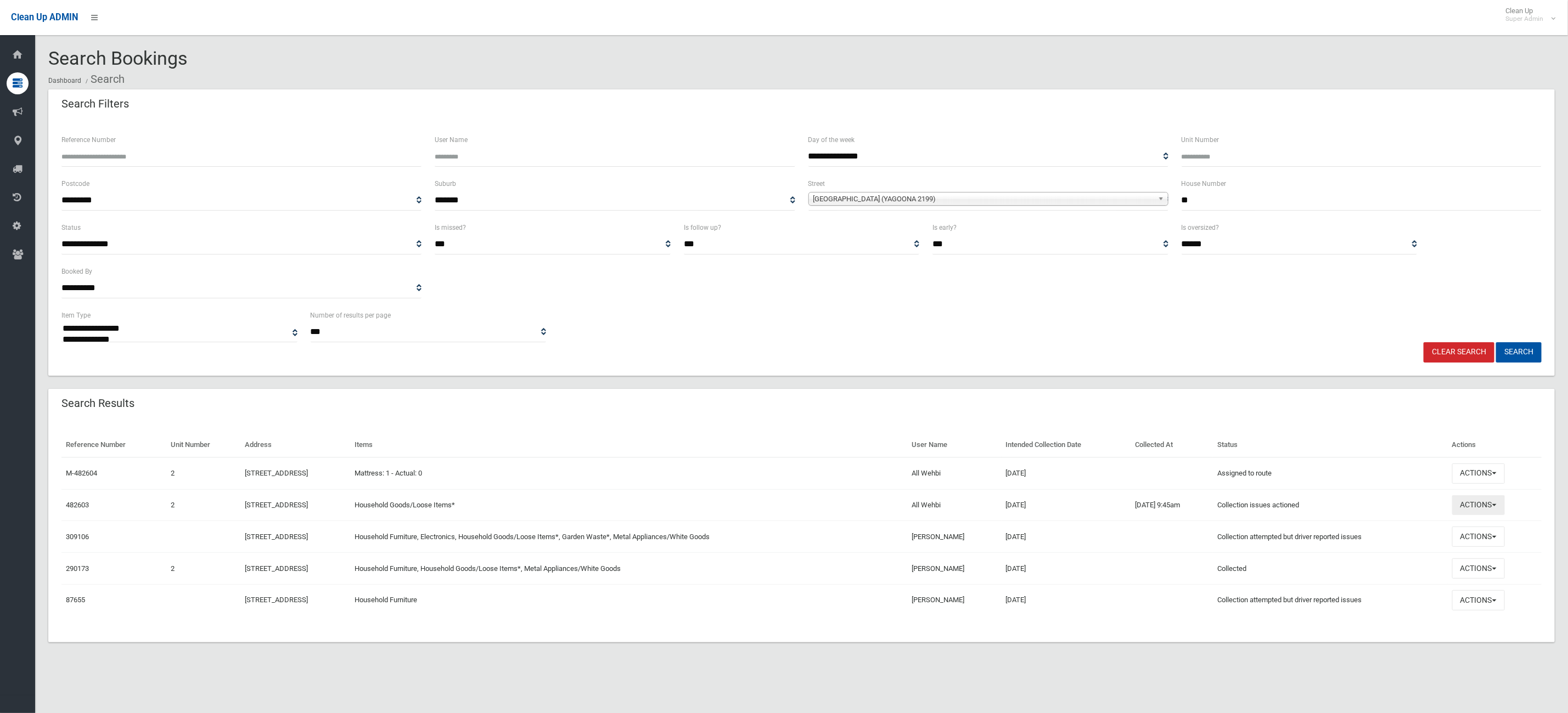
click at [1484, 504] on button "Actions" at bounding box center [1478, 506] width 52 height 20
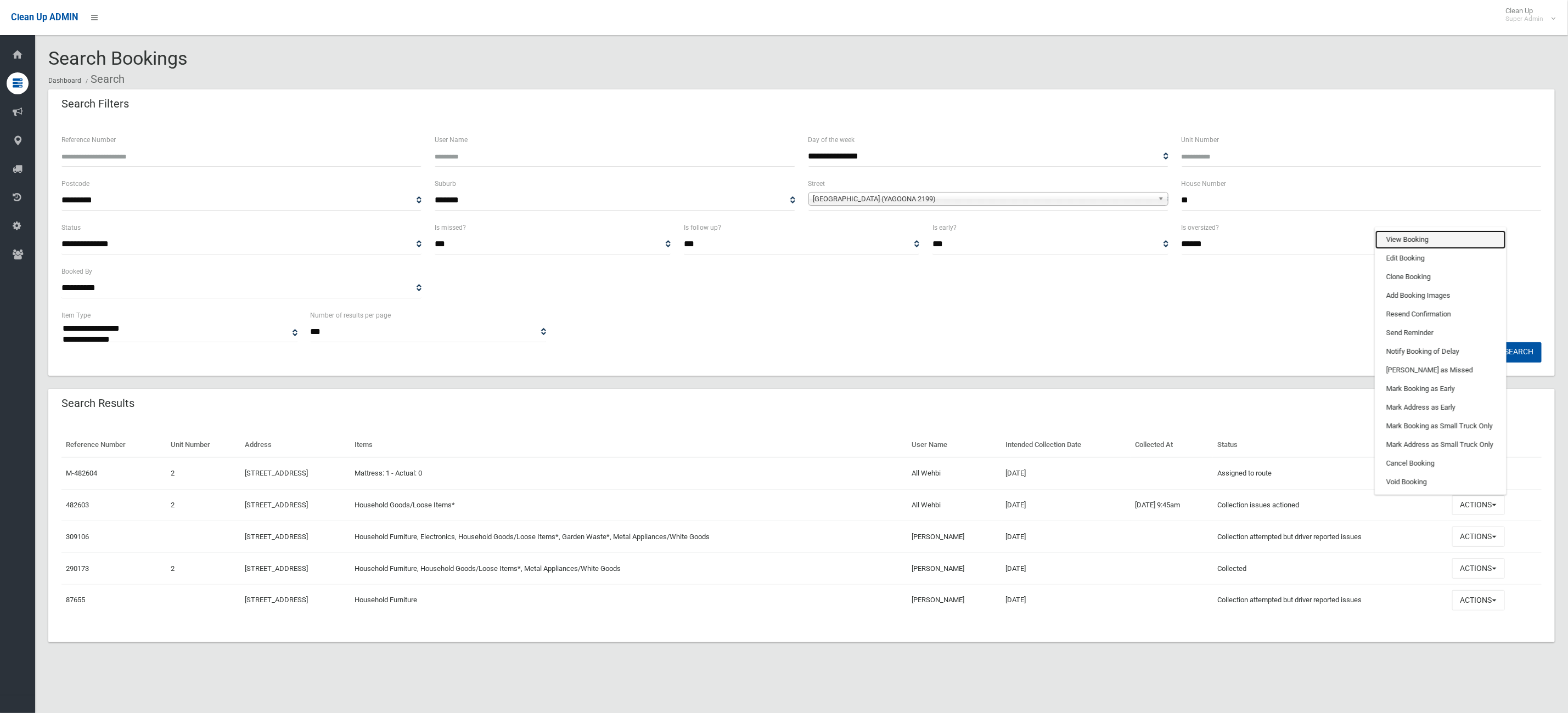
click at [1435, 241] on link "View Booking" at bounding box center [1441, 240] width 131 height 18
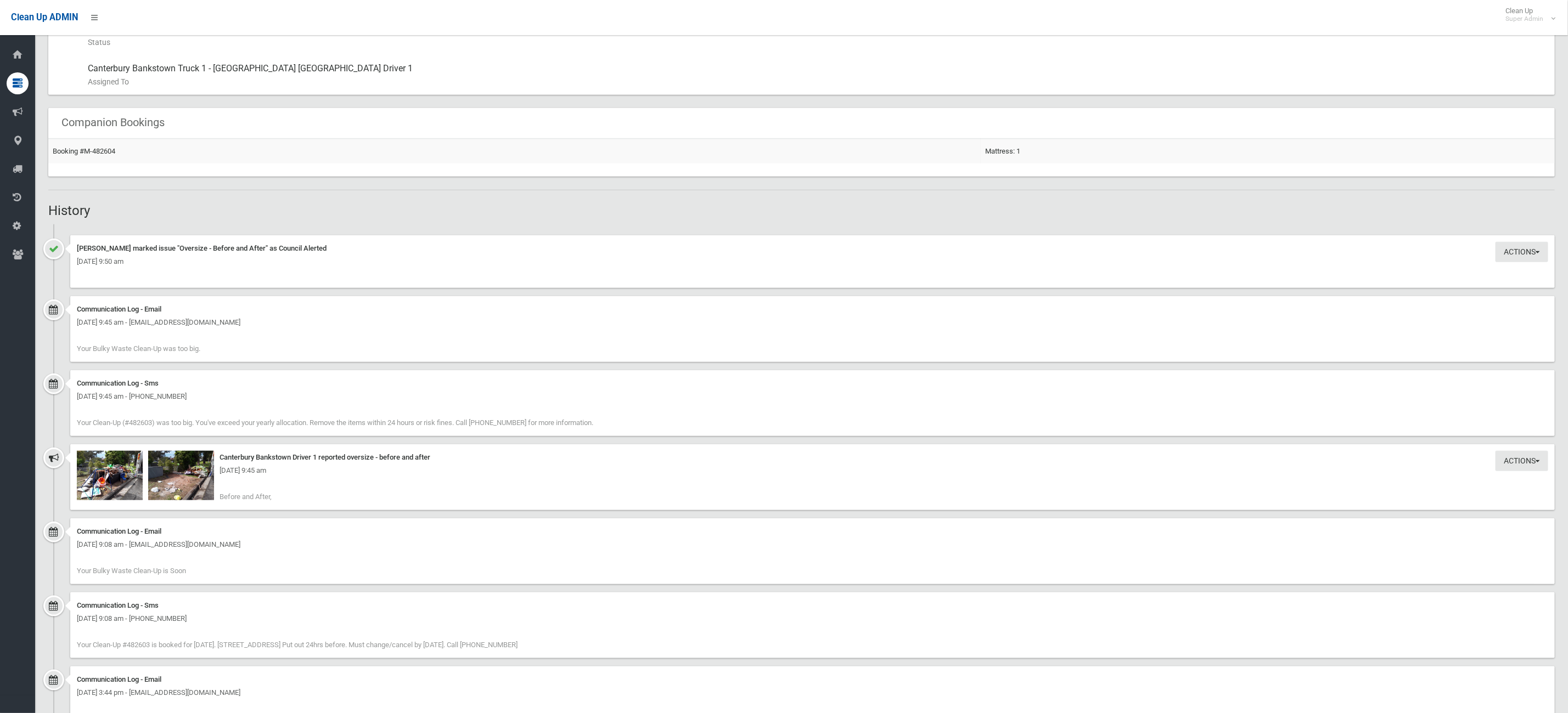
scroll to position [707, 0]
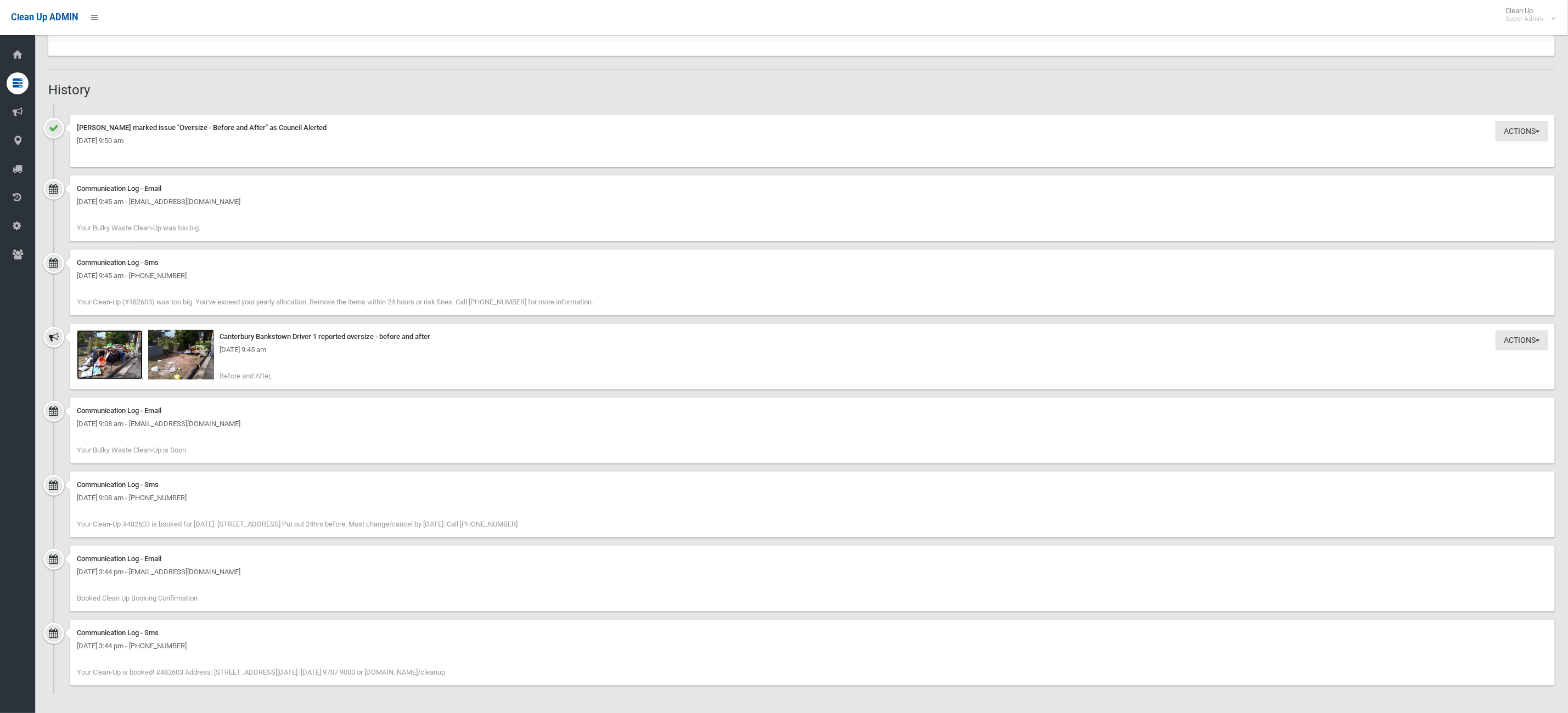
click at [109, 368] on img at bounding box center [109, 354] width 66 height 49
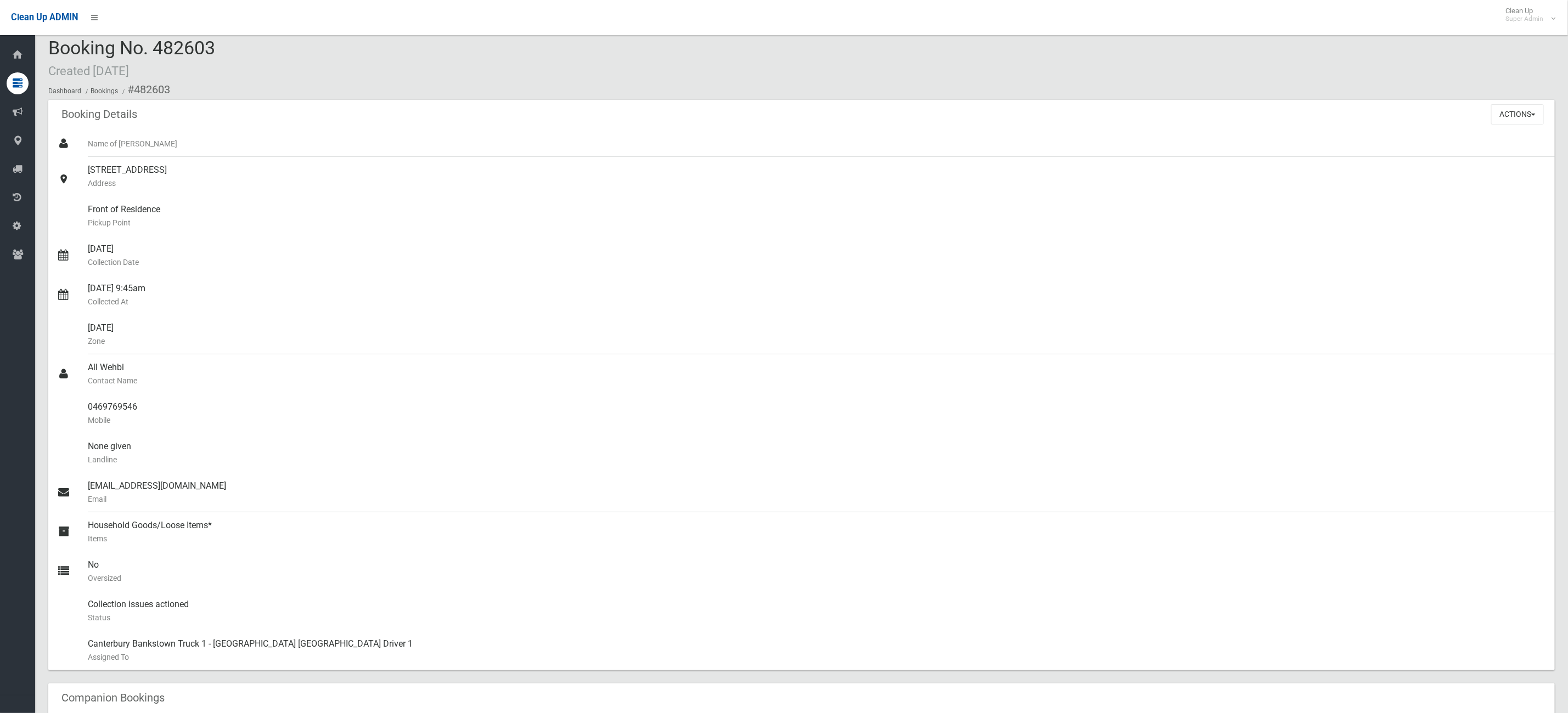
scroll to position [0, 0]
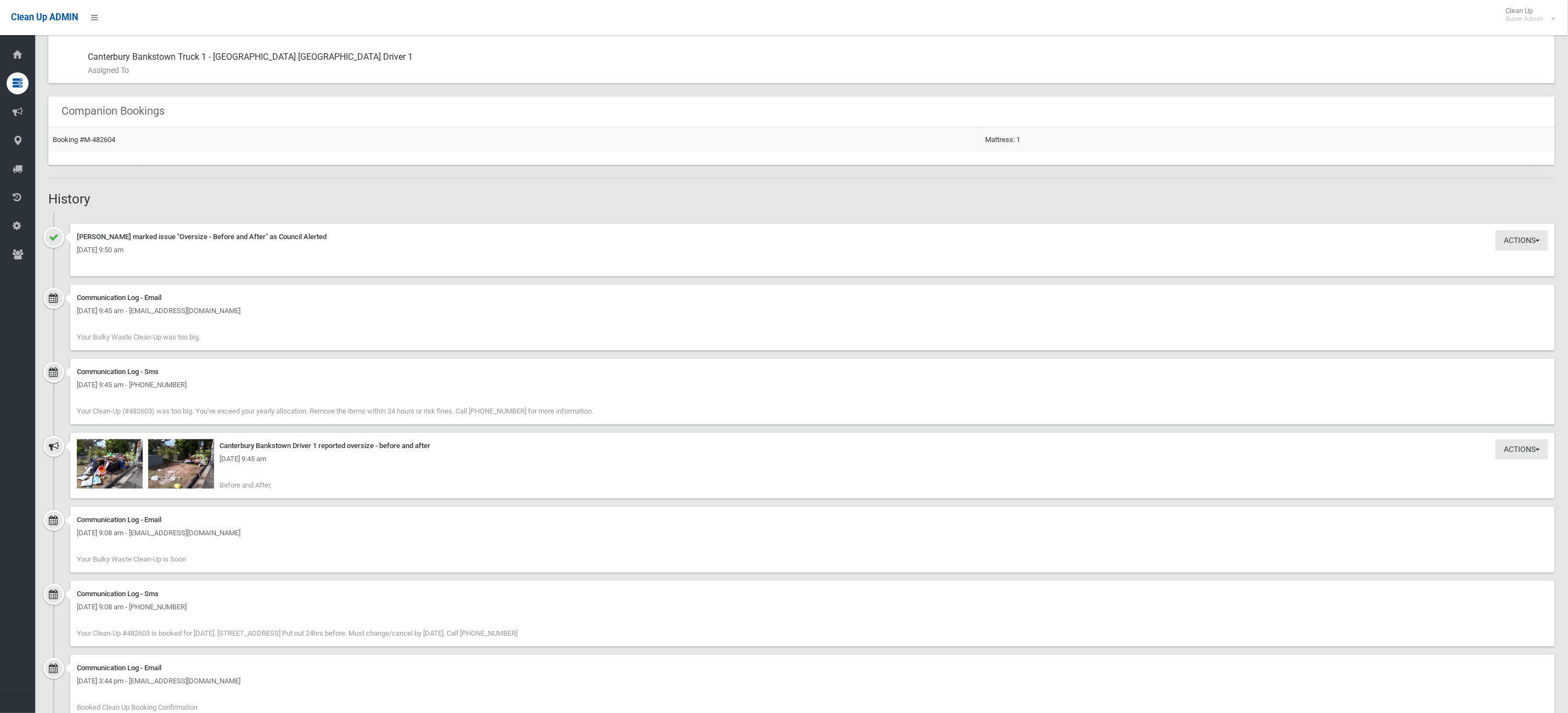
scroll to position [707, 0]
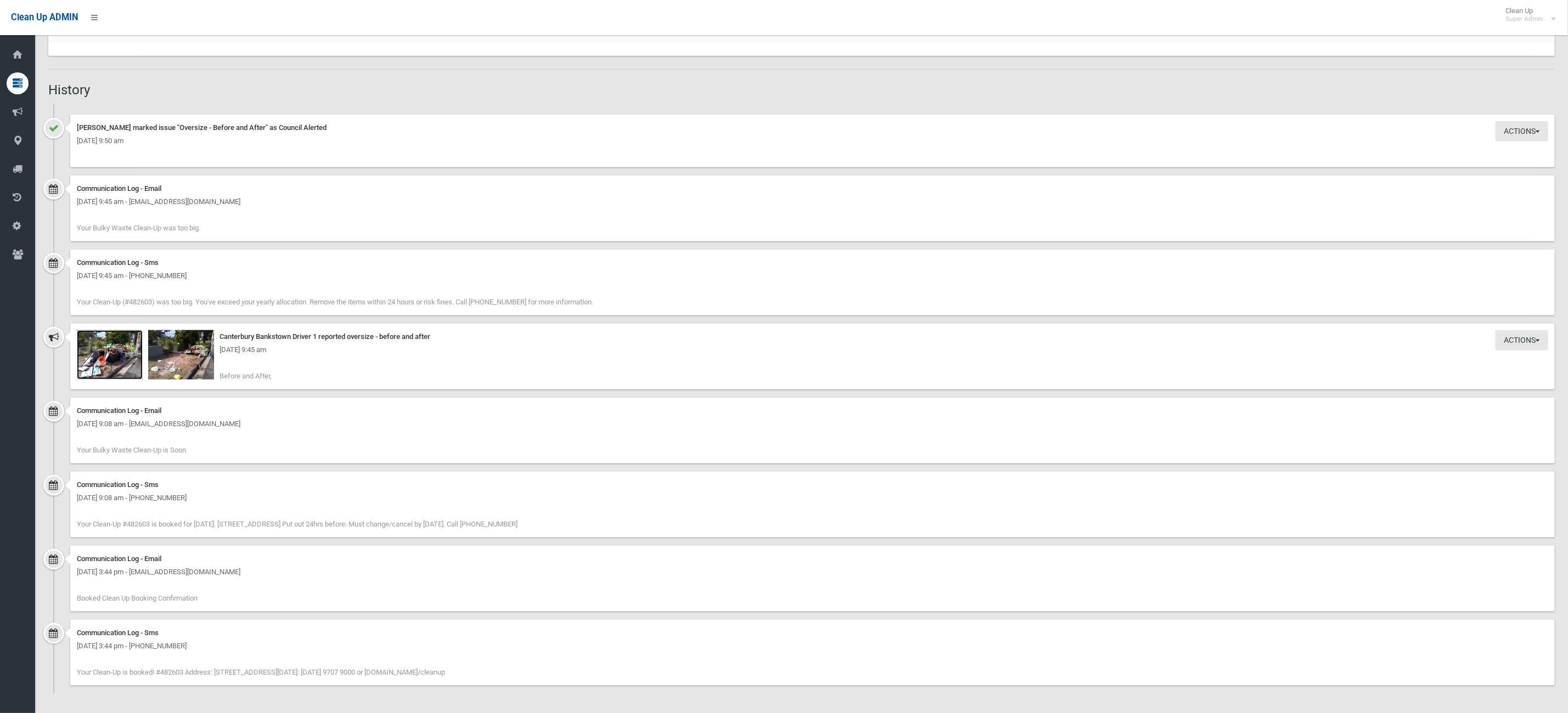
click at [130, 359] on img at bounding box center [109, 354] width 66 height 49
click at [204, 366] on img at bounding box center [181, 354] width 66 height 49
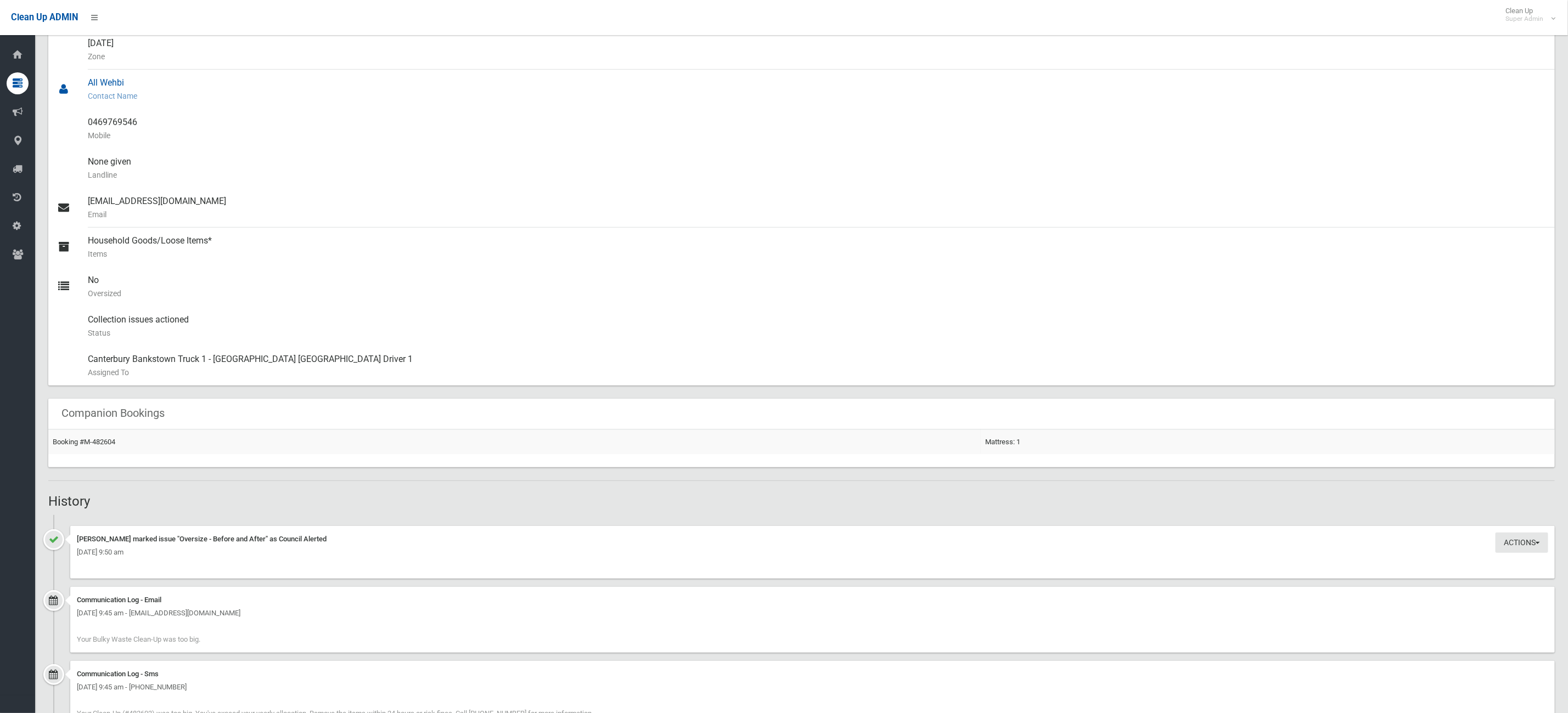
scroll to position [0, 0]
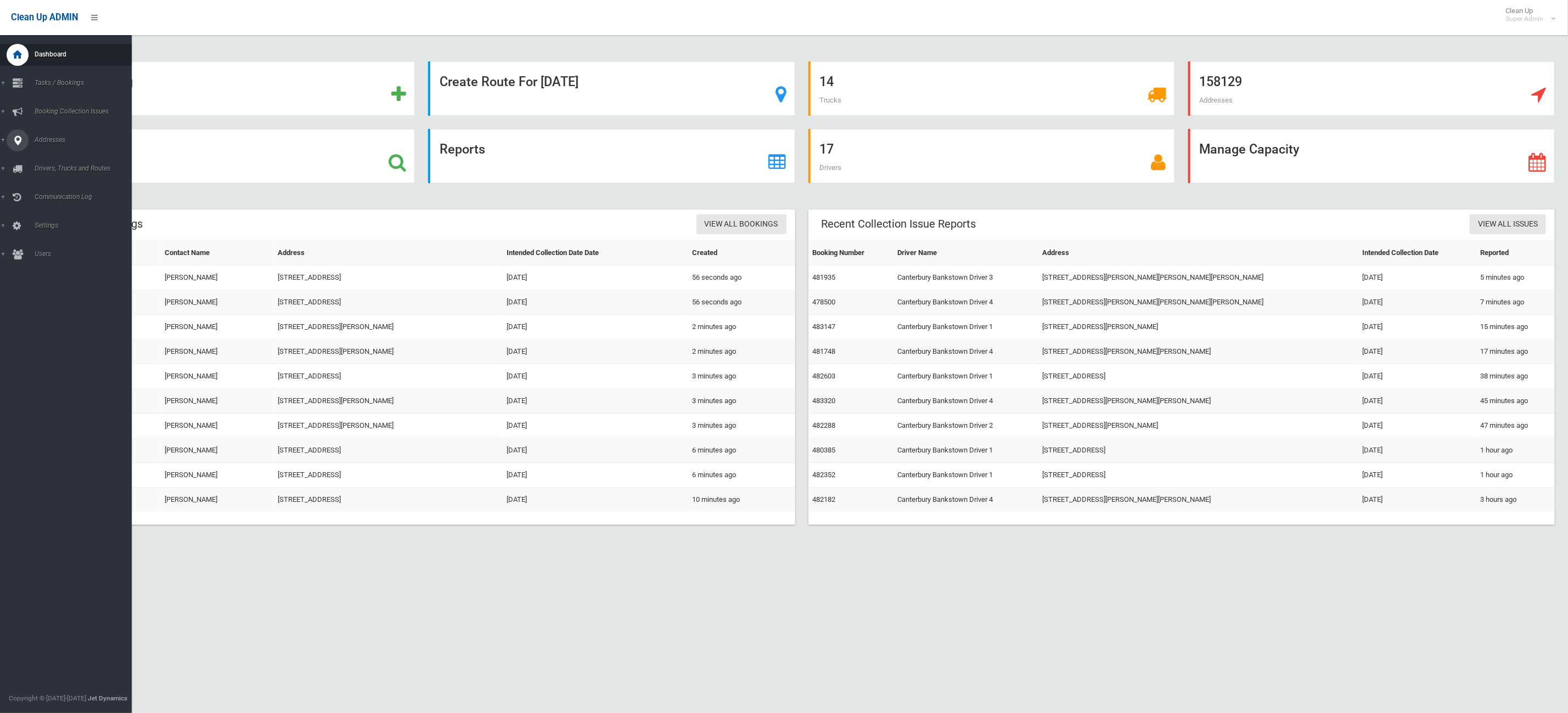
click at [7, 141] on div at bounding box center [17, 141] width 22 height 22
click at [66, 159] on span "All Addresses" at bounding box center [83, 159] width 104 height 7
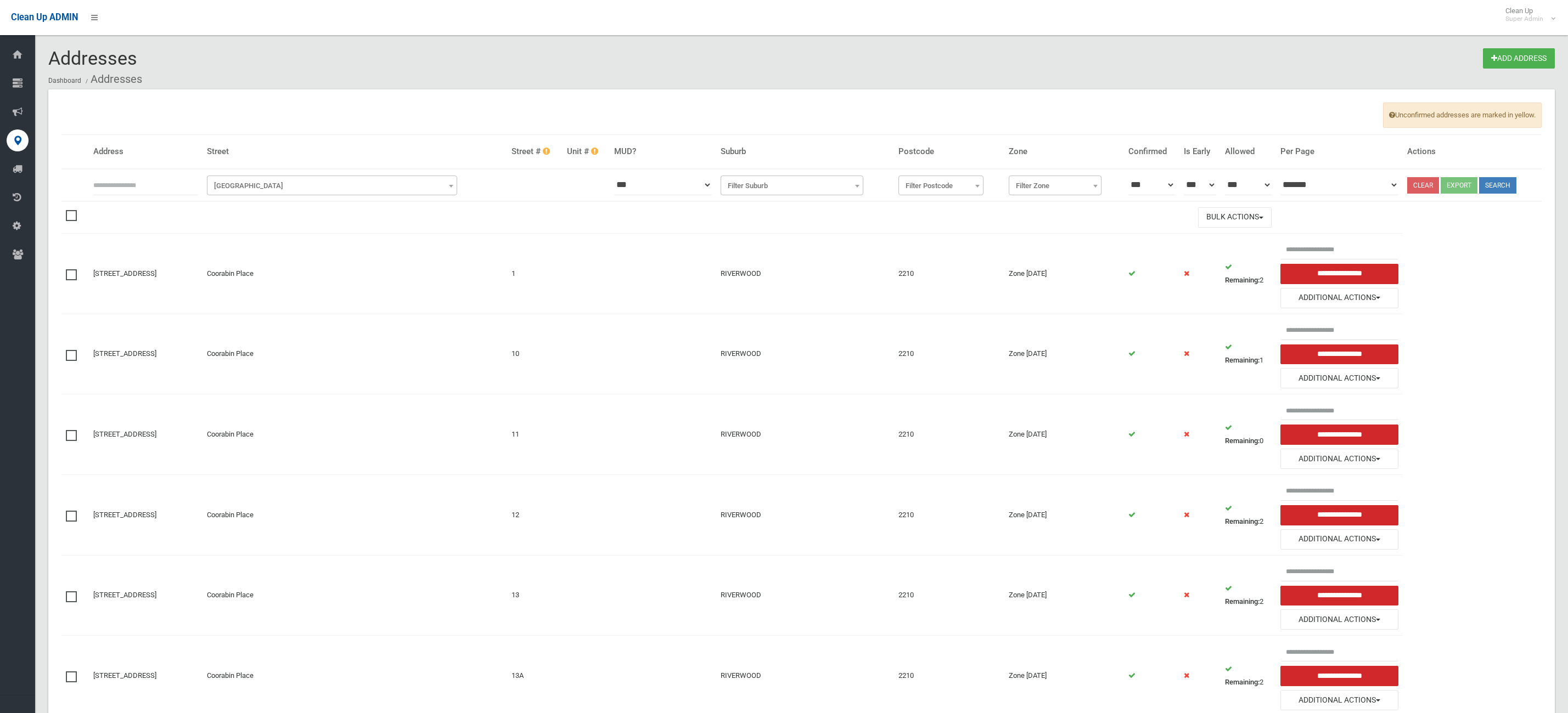
click at [119, 178] on input "text" at bounding box center [146, 185] width 105 height 20
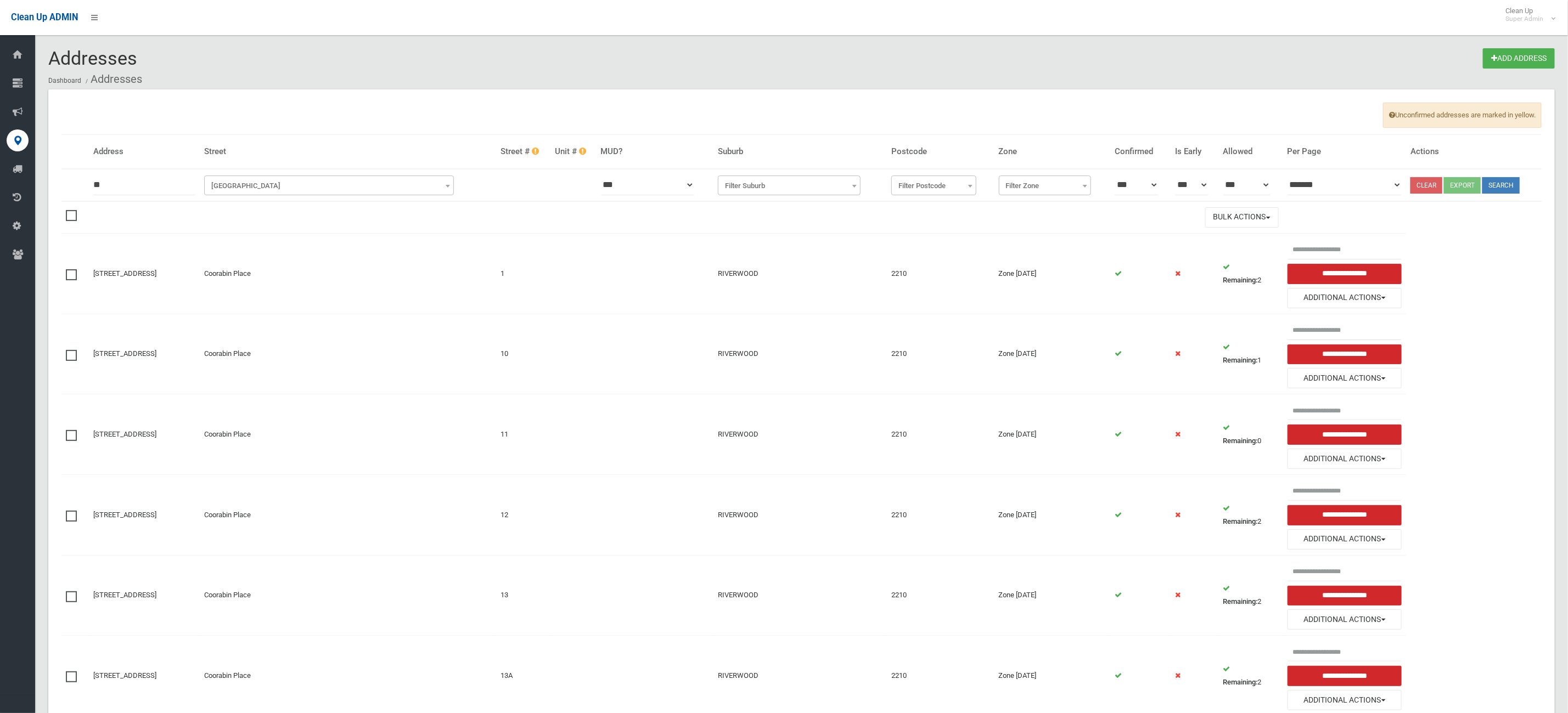
type input "**"
click at [274, 173] on th "**********" at bounding box center [348, 185] width 297 height 32
click at [278, 196] on th "**********" at bounding box center [348, 185] width 297 height 32
click at [287, 190] on span "Filter Street" at bounding box center [330, 186] width 245 height 15
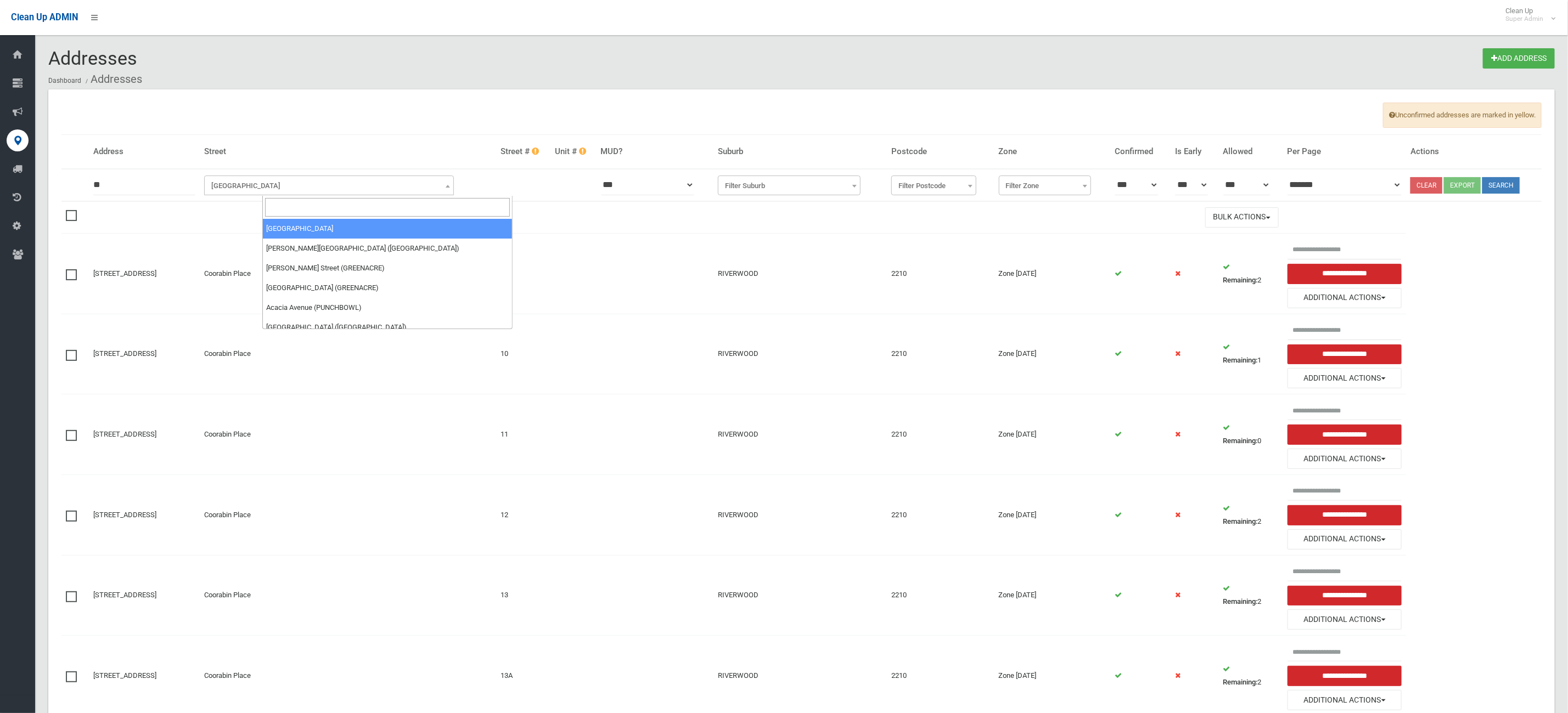
click at [287, 205] on input "search" at bounding box center [388, 207] width 245 height 18
type input "******"
select select "****"
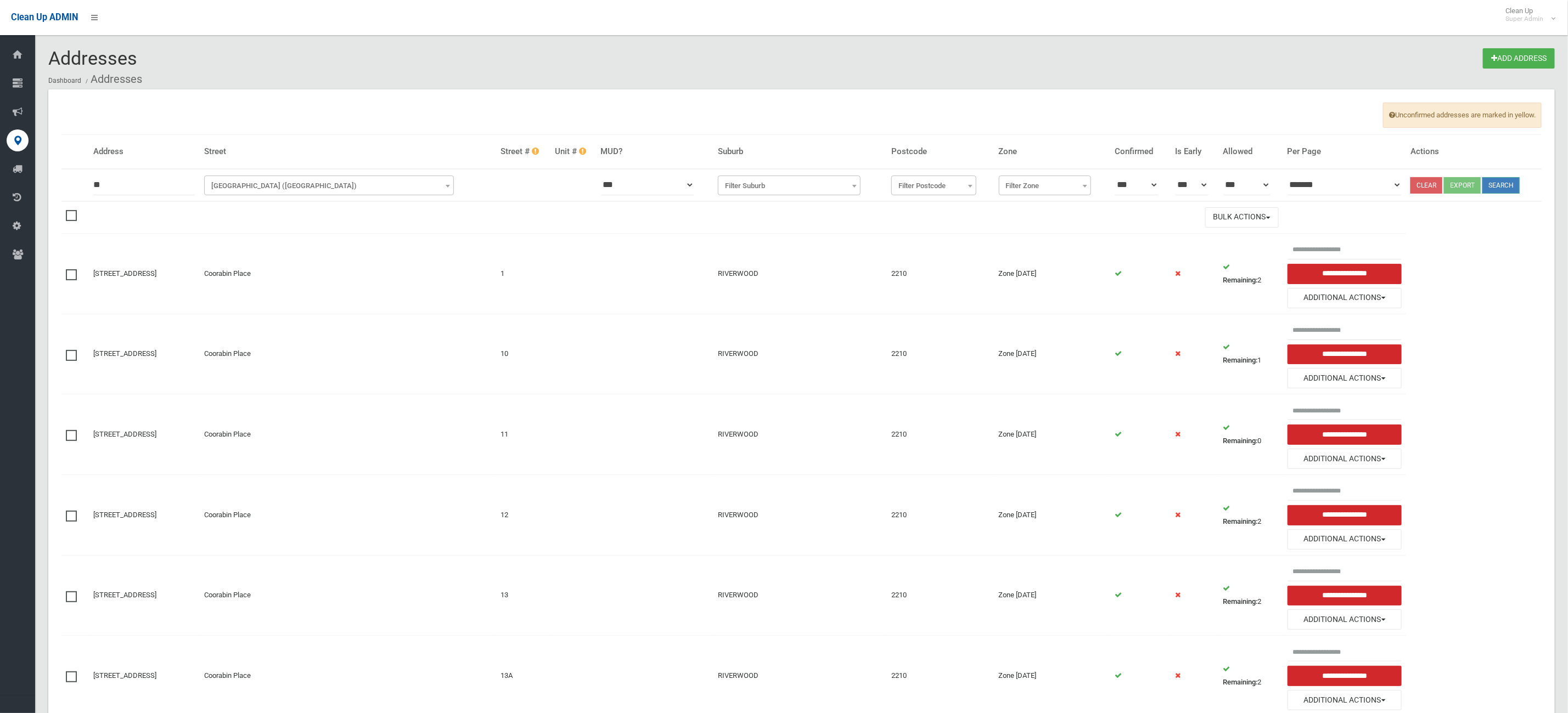
click at [1501, 185] on button "Search" at bounding box center [1501, 186] width 37 height 17
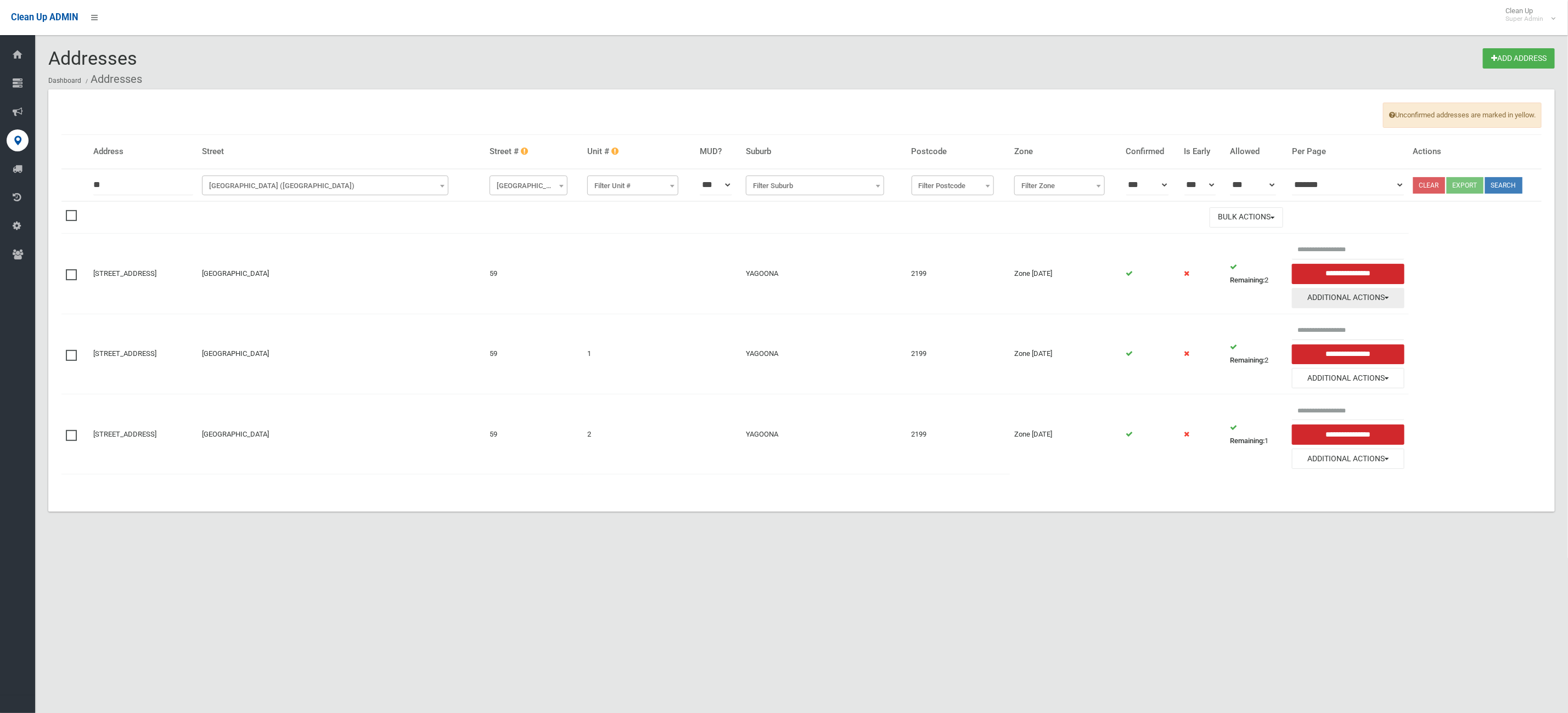
click at [1341, 300] on button "Additional Actions" at bounding box center [1348, 298] width 112 height 20
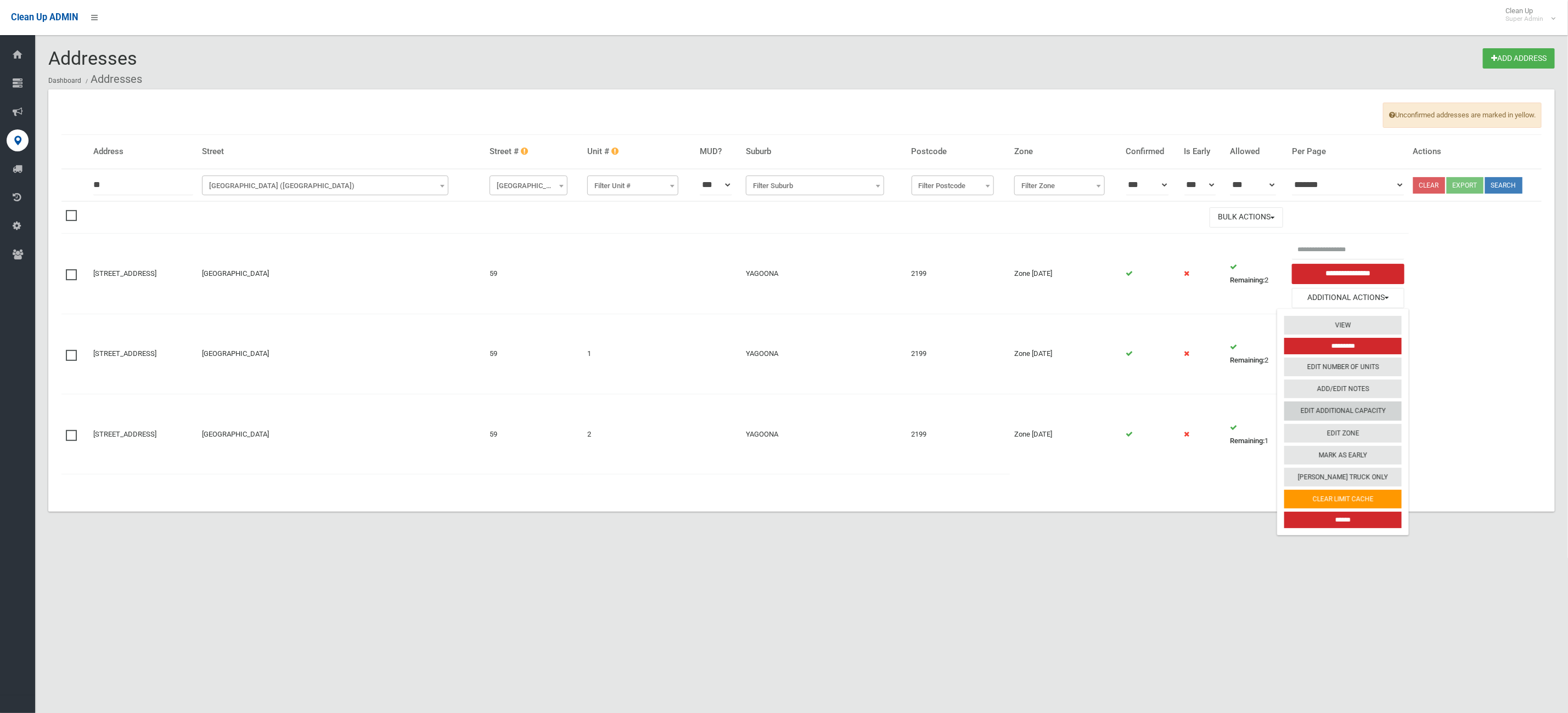
click at [1371, 407] on link "Edit Additional Capacity" at bounding box center [1342, 411] width 117 height 18
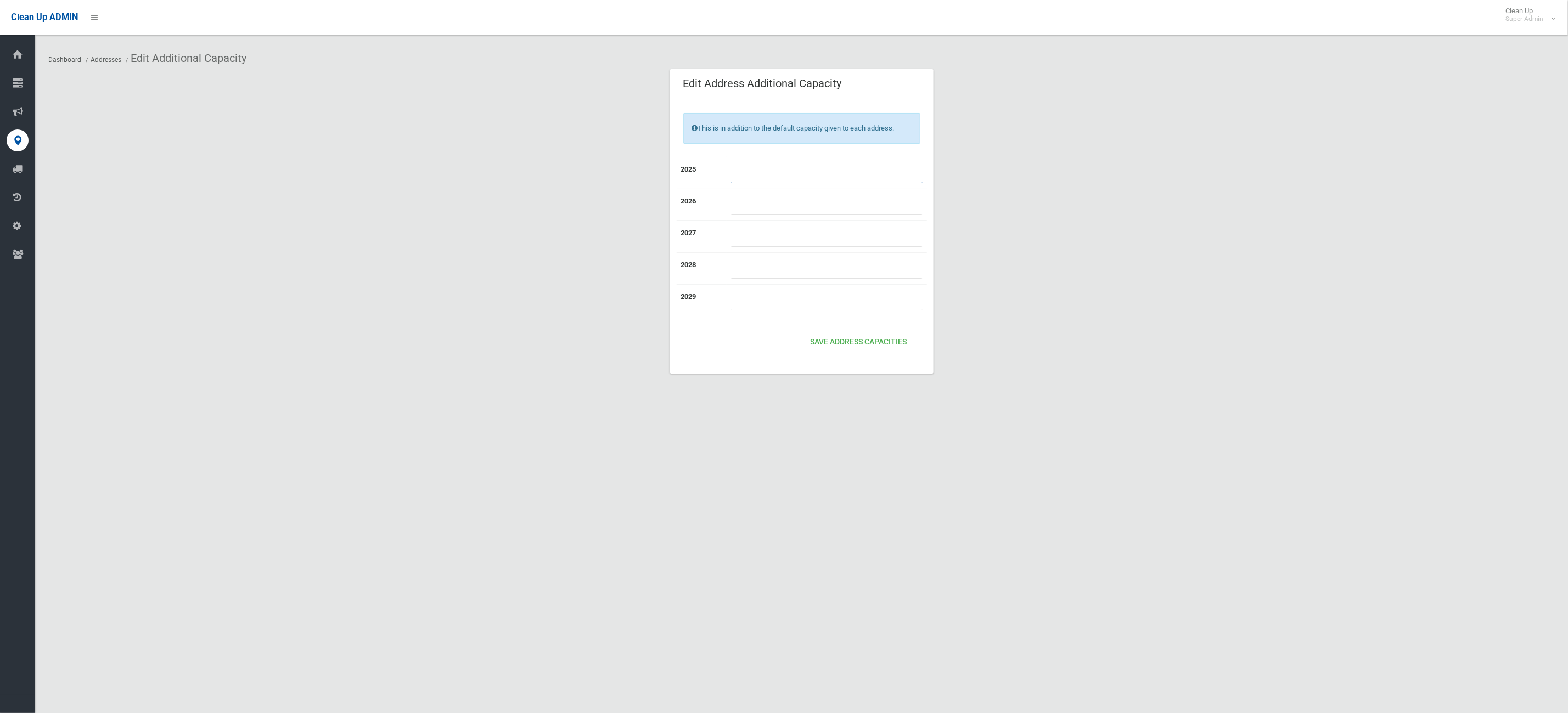
click at [770, 168] on input "number" at bounding box center [827, 173] width 191 height 20
type input "*"
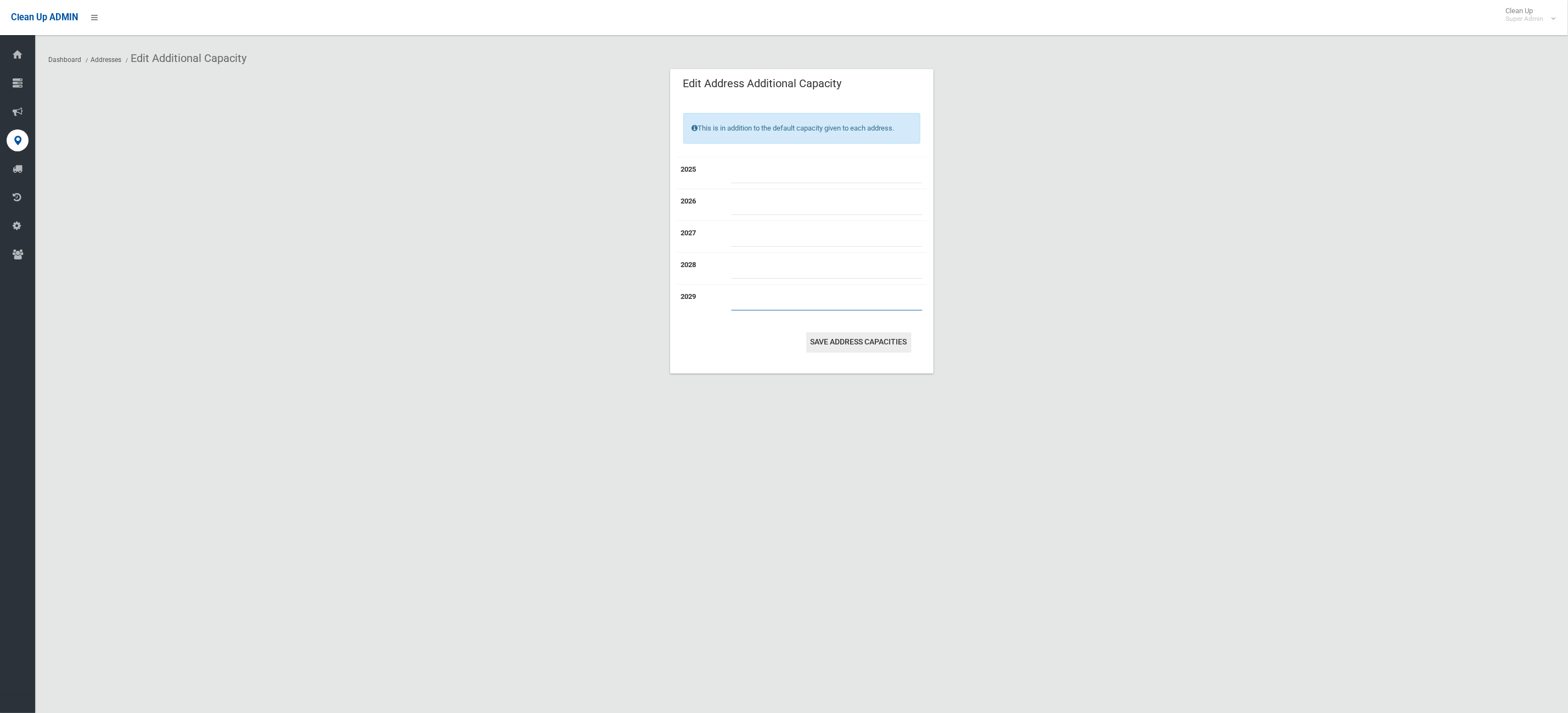
type input "*"
click at [860, 341] on button "Save Address capacities" at bounding box center [859, 343] width 106 height 20
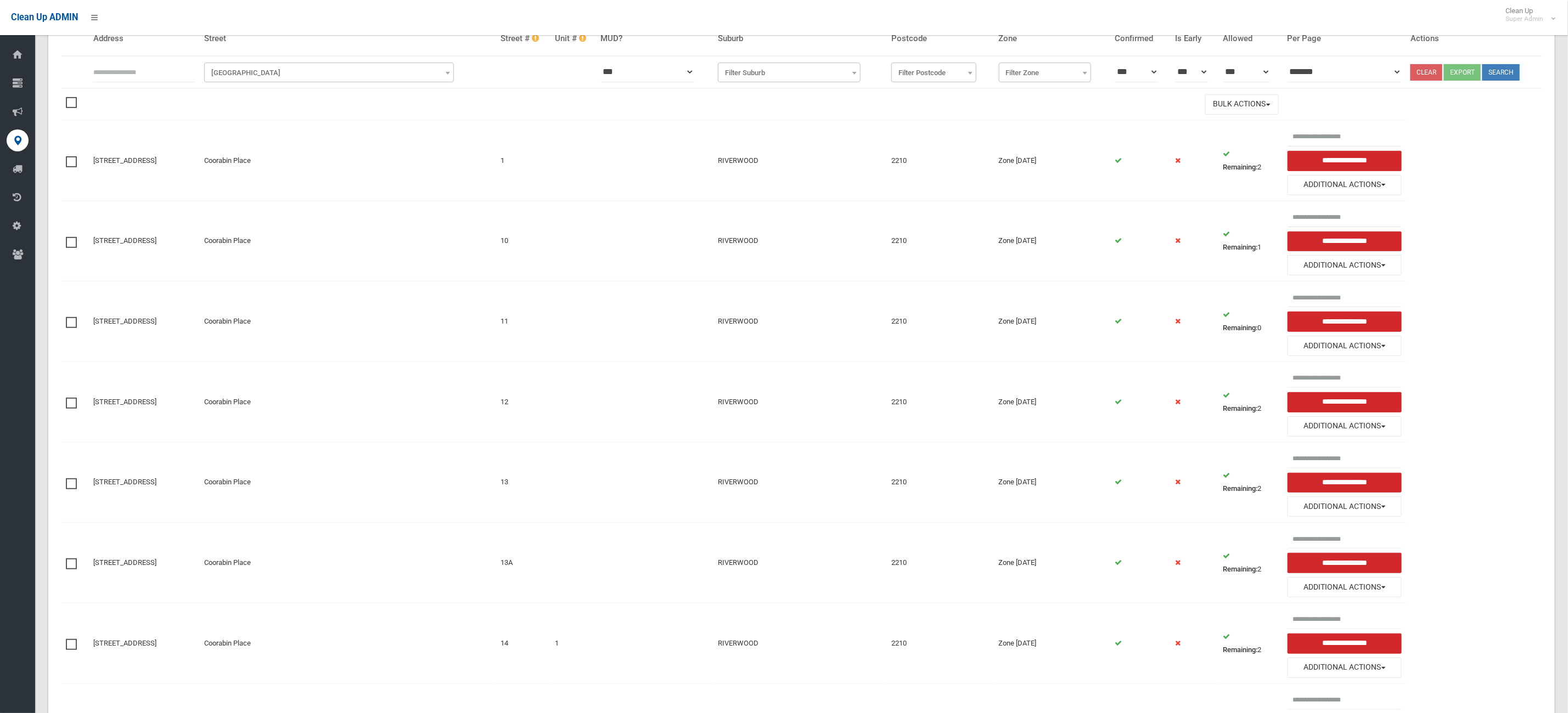
scroll to position [247, 0]
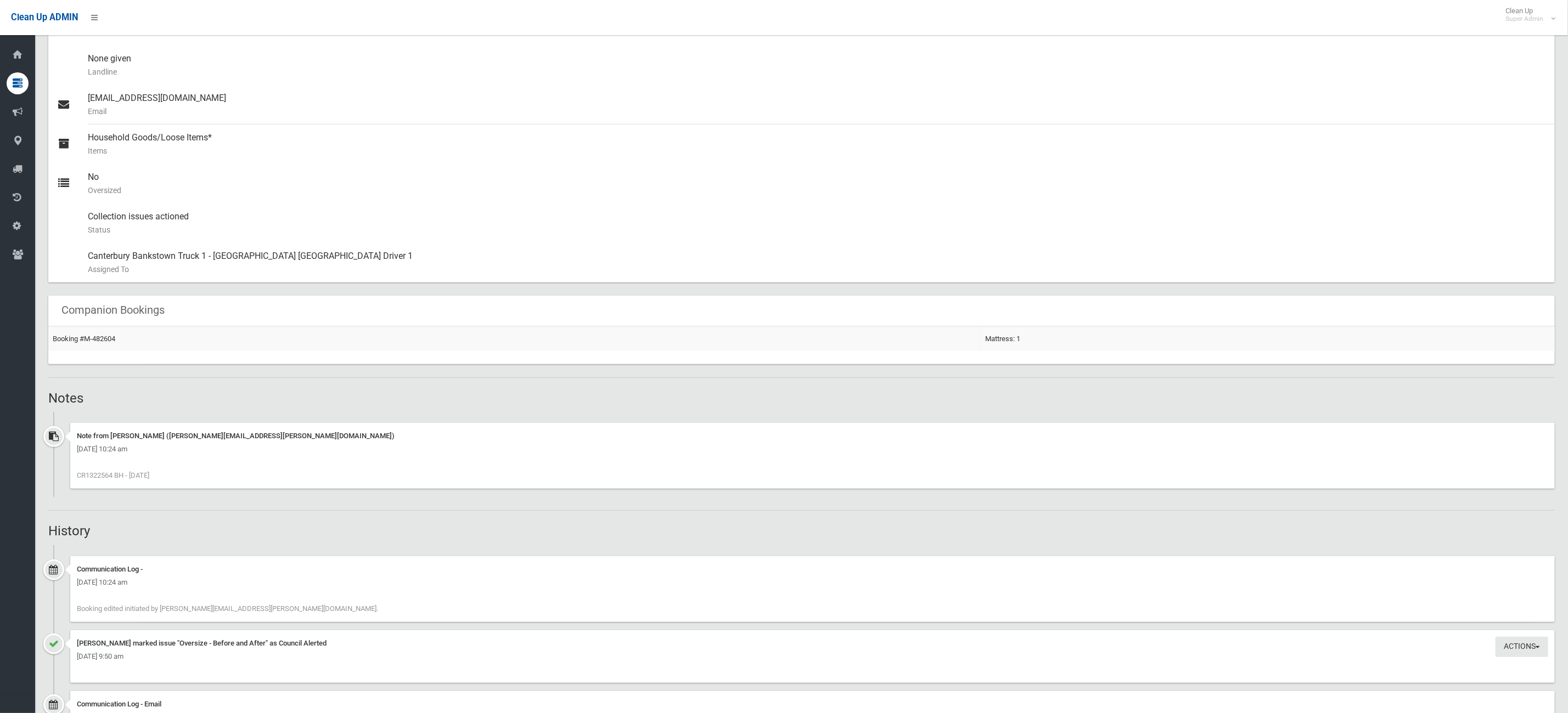
scroll to position [412, 0]
drag, startPoint x: 111, startPoint y: 478, endPoint x: 102, endPoint y: 478, distance: 9.0
click at [102, 478] on span "CR1322564 BH - [DATE]" at bounding box center [112, 476] width 72 height 8
drag, startPoint x: 117, startPoint y: 478, endPoint x: 86, endPoint y: 478, distance: 31.0
click at [86, 478] on span "CR1322564 BH - [DATE]" at bounding box center [112, 476] width 72 height 8
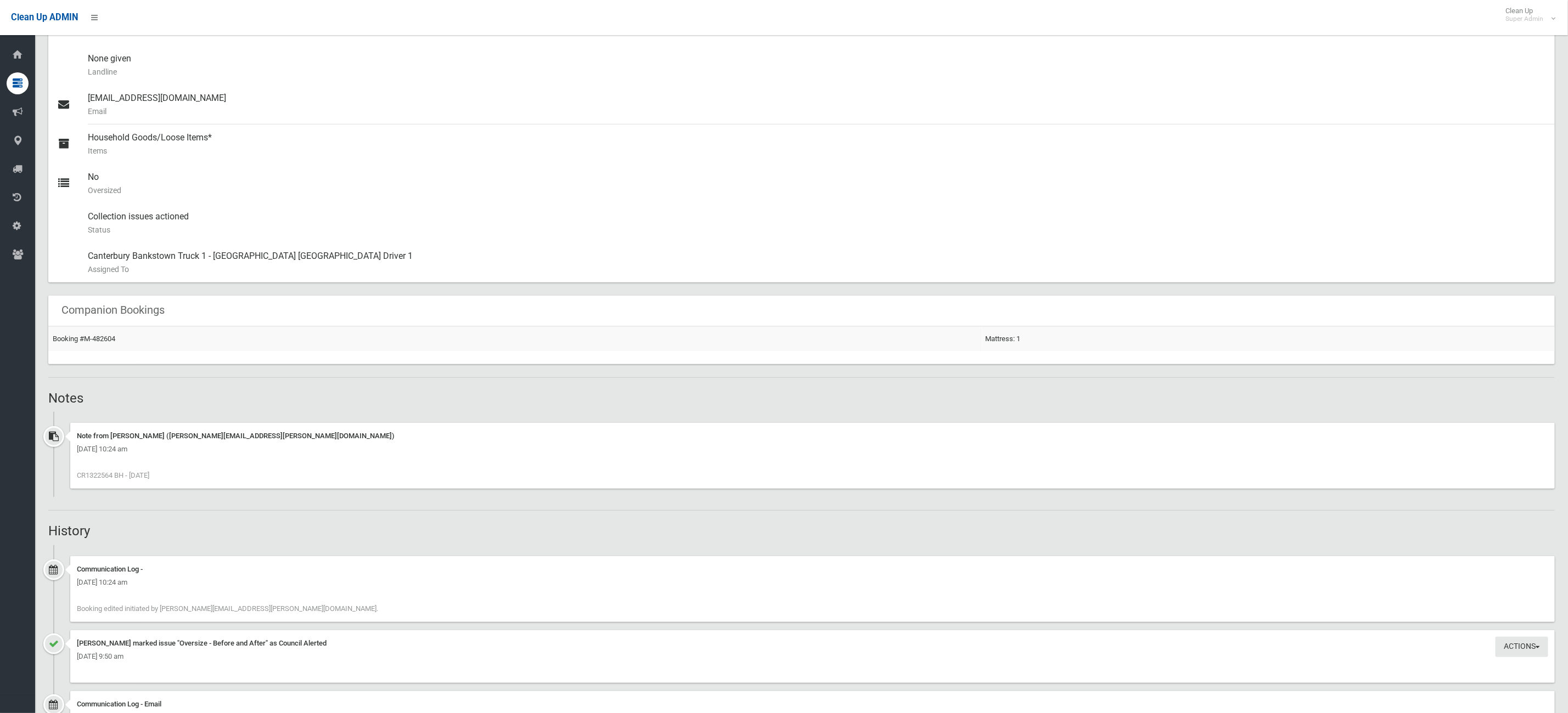
copy span "1322564"
